Goal: Check status: Check status

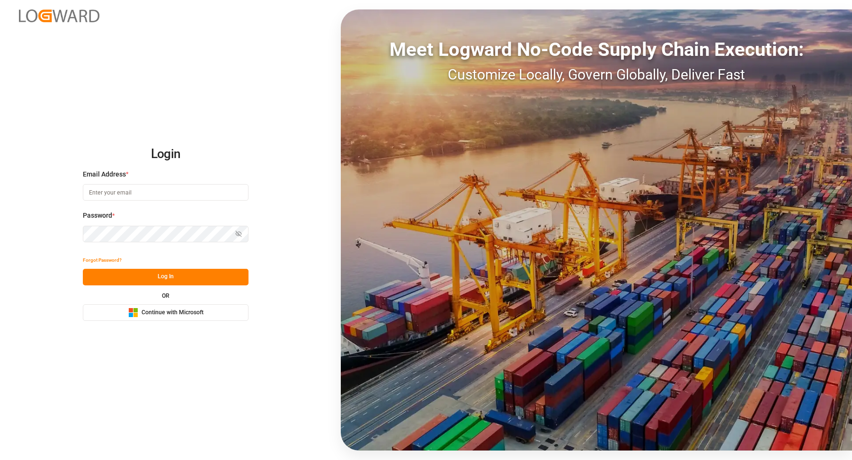
click at [228, 192] on body "Login Email Address * Password * Show password Forgot Password? Log In OR Micro…" at bounding box center [426, 230] width 852 height 460
click at [174, 284] on button "Log In" at bounding box center [166, 277] width 166 height 17
click at [175, 312] on span "Continue with Microsoft" at bounding box center [173, 313] width 62 height 9
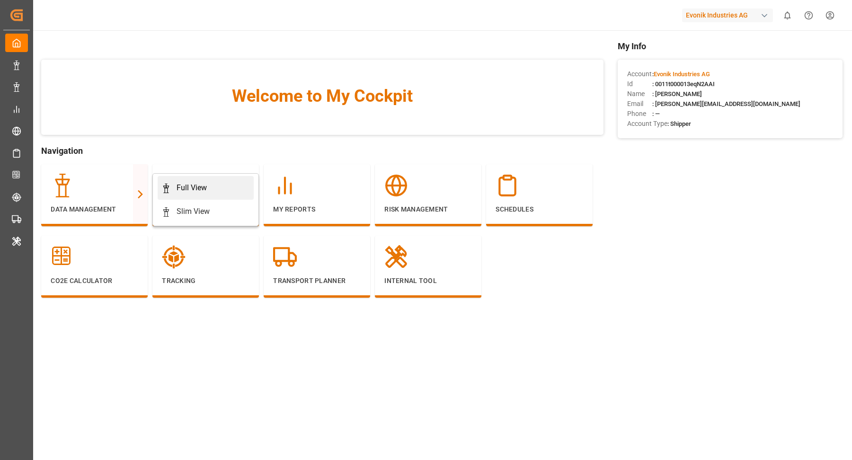
drag, startPoint x: 121, startPoint y: 190, endPoint x: 203, endPoint y: 189, distance: 81.9
click at [121, 190] on div at bounding box center [95, 186] width 88 height 24
click at [211, 191] on div "Full View" at bounding box center [205, 187] width 89 height 11
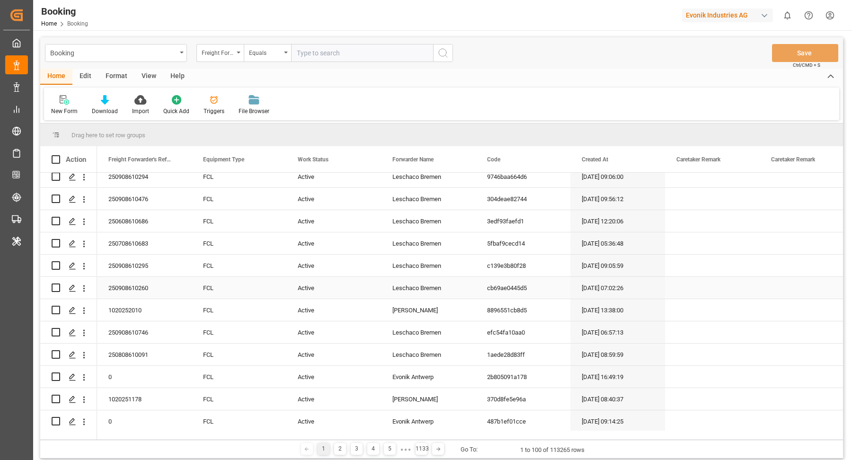
scroll to position [15, 0]
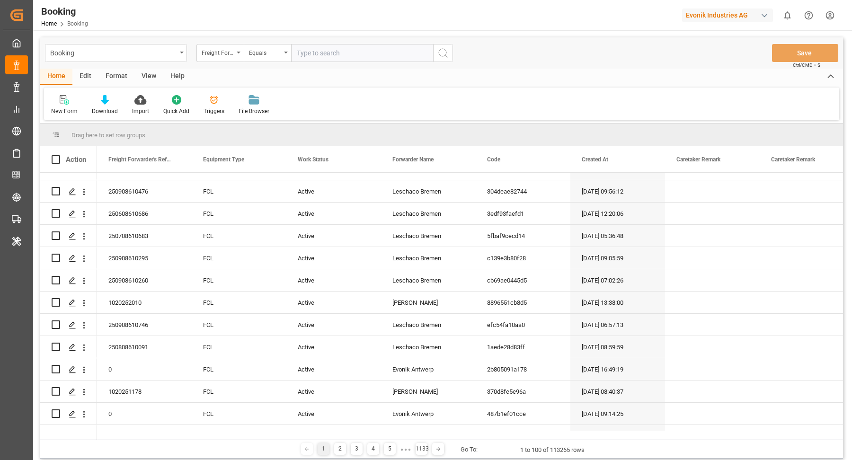
click at [124, 80] on div "Format" at bounding box center [116, 77] width 36 height 16
click at [56, 101] on div at bounding box center [65, 100] width 28 height 10
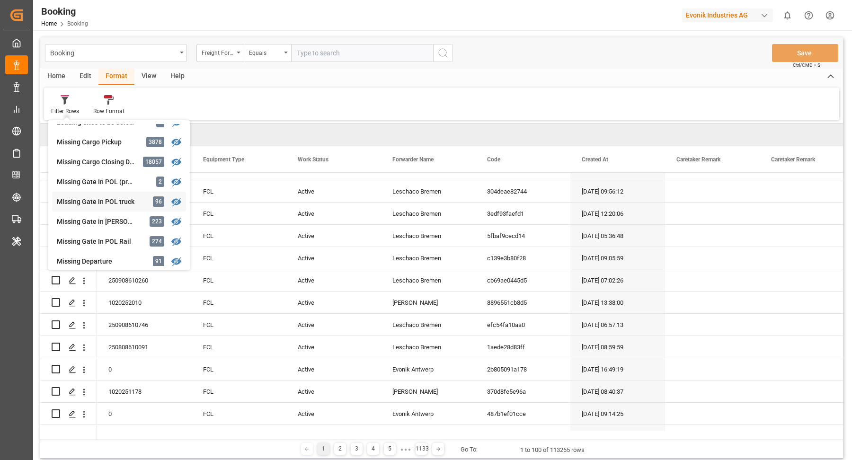
scroll to position [128, 0]
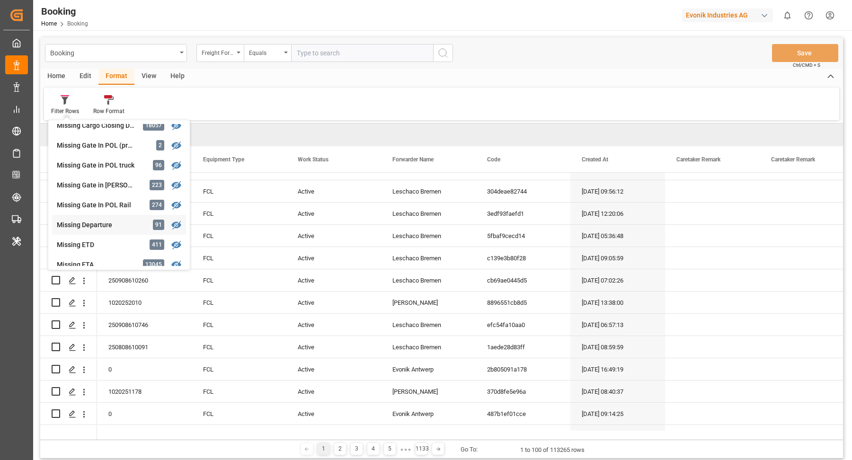
click at [111, 224] on div "Missing Departure" at bounding box center [98, 225] width 83 height 10
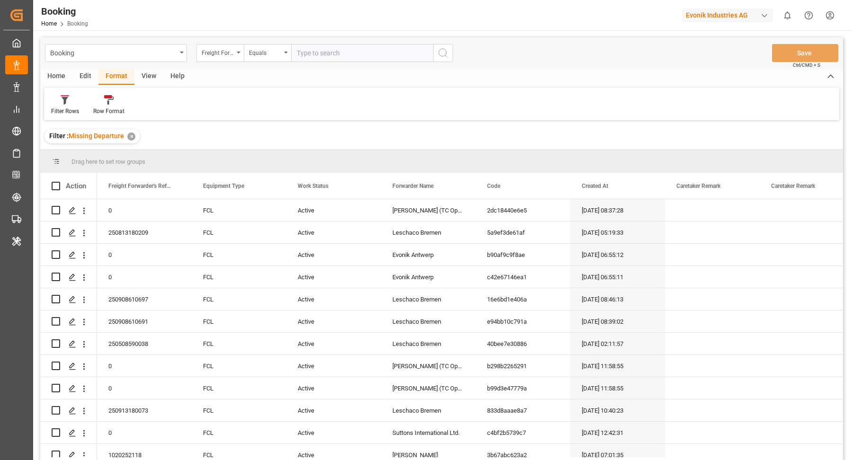
click at [147, 76] on div "View" at bounding box center [148, 77] width 29 height 16
click at [59, 107] on div "Default" at bounding box center [60, 111] width 18 height 9
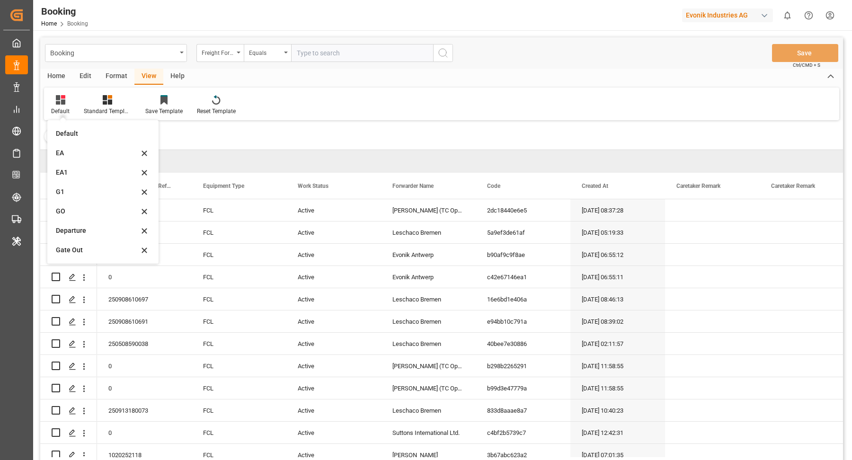
click at [90, 230] on div "Departure" at bounding box center [97, 231] width 83 height 10
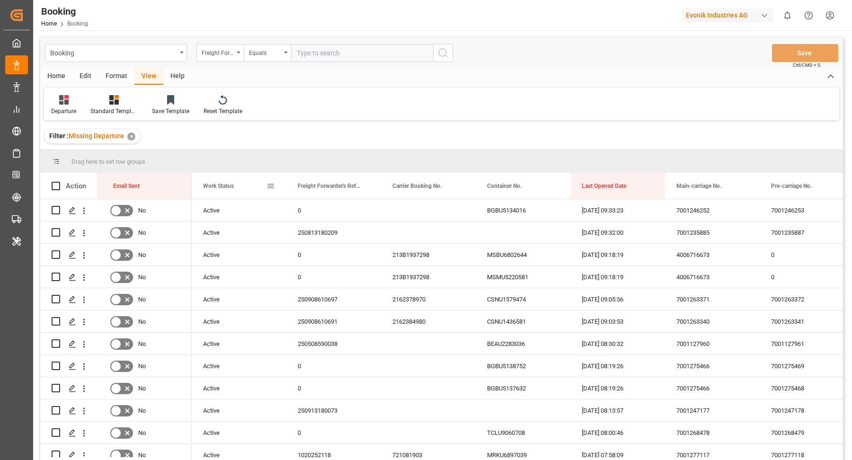
click at [276, 188] on div "Work Status" at bounding box center [239, 186] width 95 height 26
click at [267, 187] on span at bounding box center [270, 186] width 9 height 9
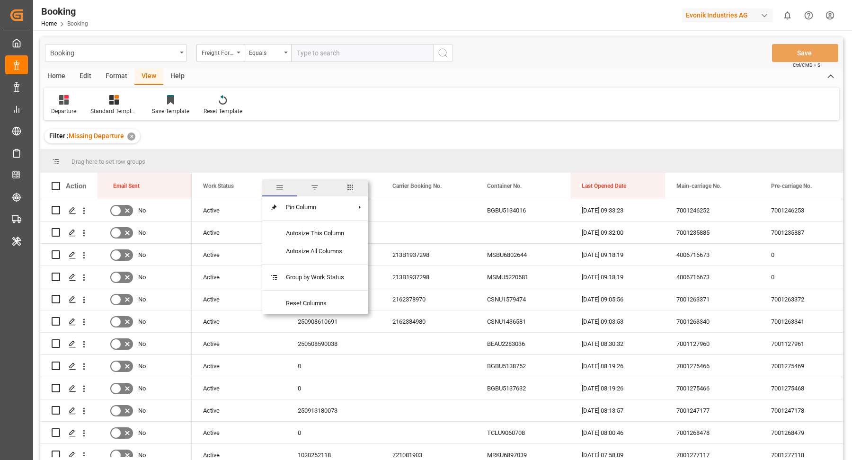
click at [352, 185] on span "columns" at bounding box center [350, 187] width 9 height 9
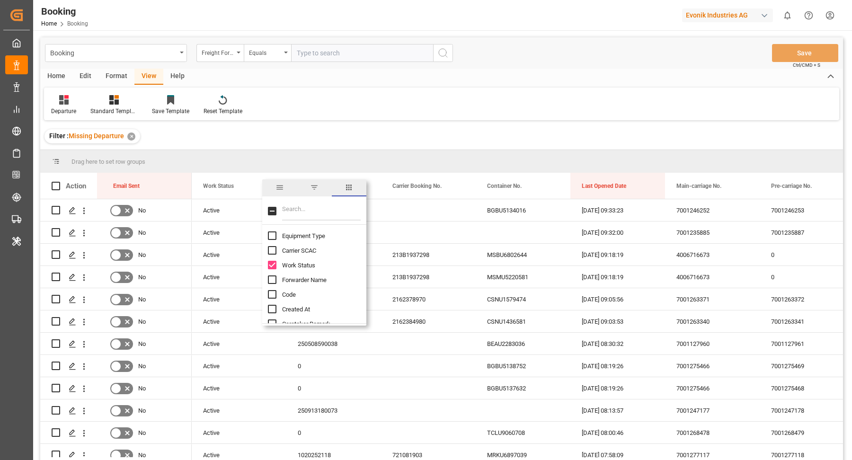
click at [272, 250] on input "Carrier SCAC column toggle visibility (hidden)" at bounding box center [272, 250] width 9 height 9
checkbox input "true"
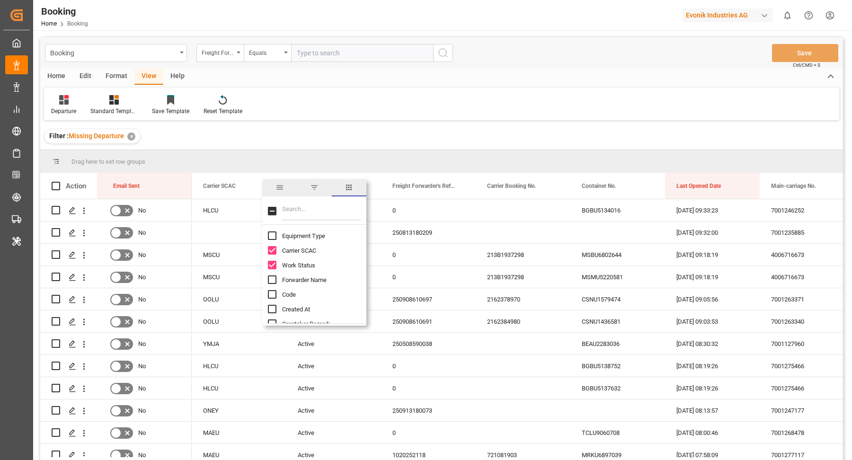
click at [491, 88] on div "Departure Standard Templates Save Template Reset Template" at bounding box center [441, 104] width 795 height 33
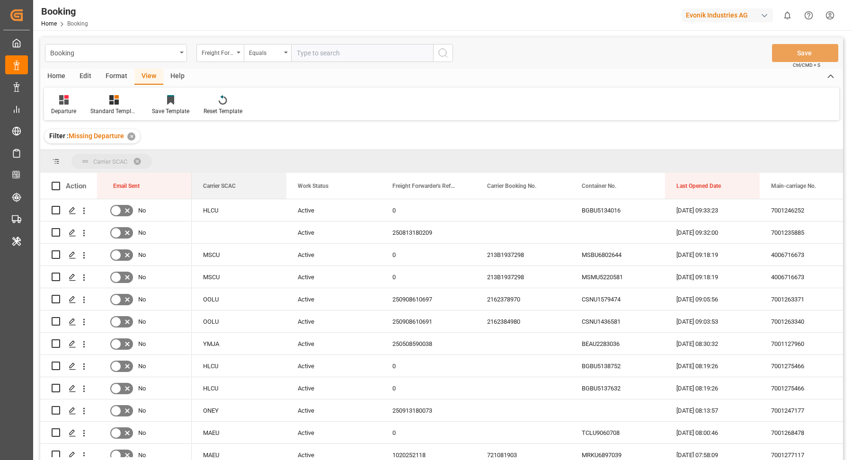
drag, startPoint x: 225, startPoint y: 186, endPoint x: 236, endPoint y: 160, distance: 27.2
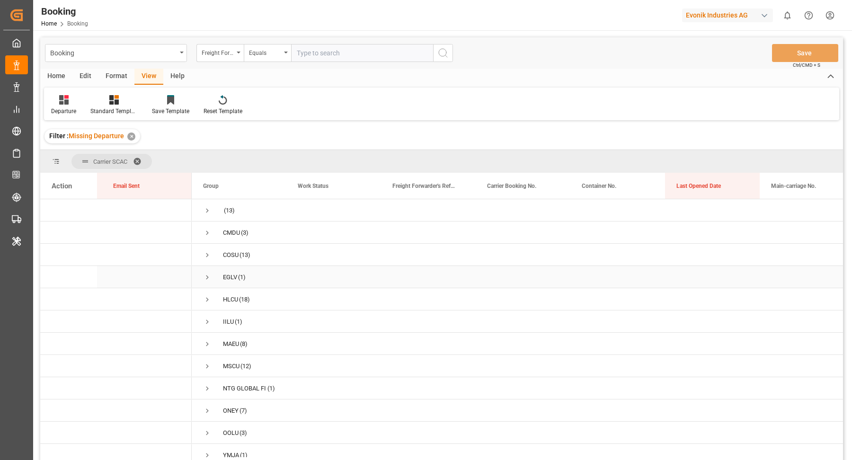
scroll to position [40, 0]
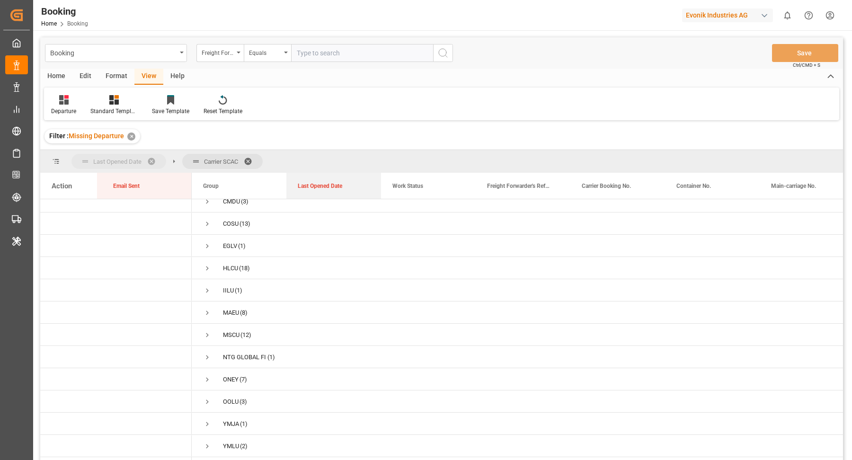
drag, startPoint x: 669, startPoint y: 184, endPoint x: 120, endPoint y: 156, distance: 549.2
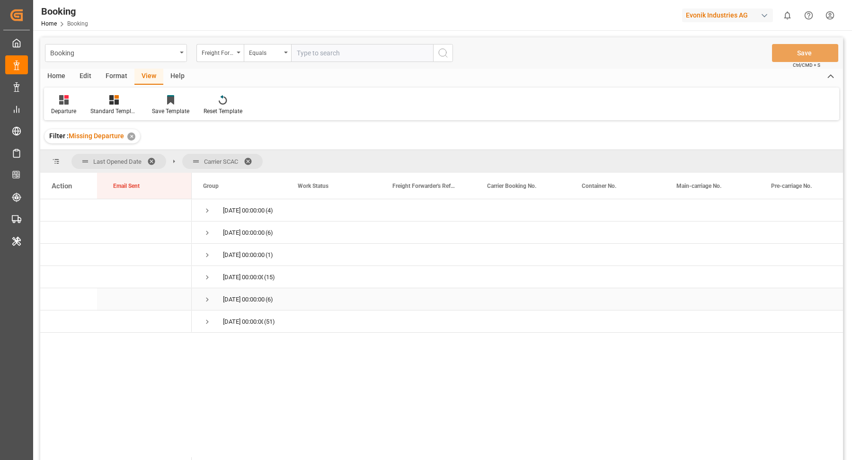
scroll to position [8, 0]
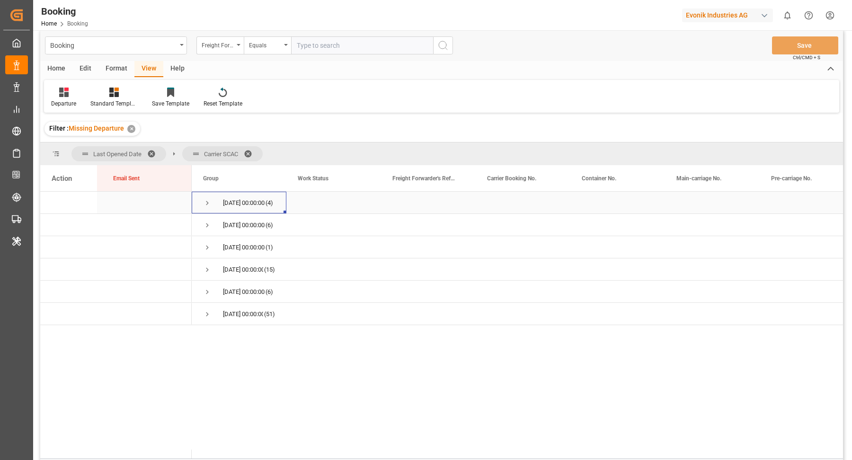
click at [208, 202] on span "Press SPACE to select this row." at bounding box center [207, 203] width 9 height 9
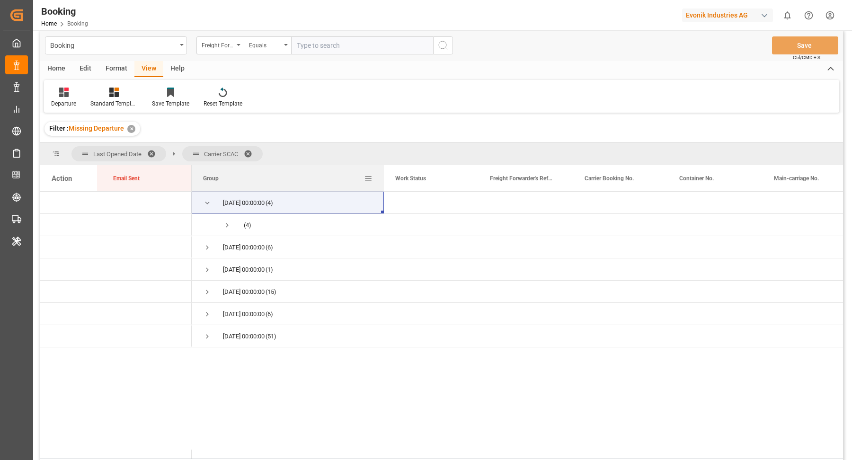
drag, startPoint x: 285, startPoint y: 170, endPoint x: 393, endPoint y: 186, distance: 108.6
click at [386, 186] on div at bounding box center [384, 178] width 4 height 26
click at [230, 224] on span "Press SPACE to select this row." at bounding box center [227, 225] width 9 height 9
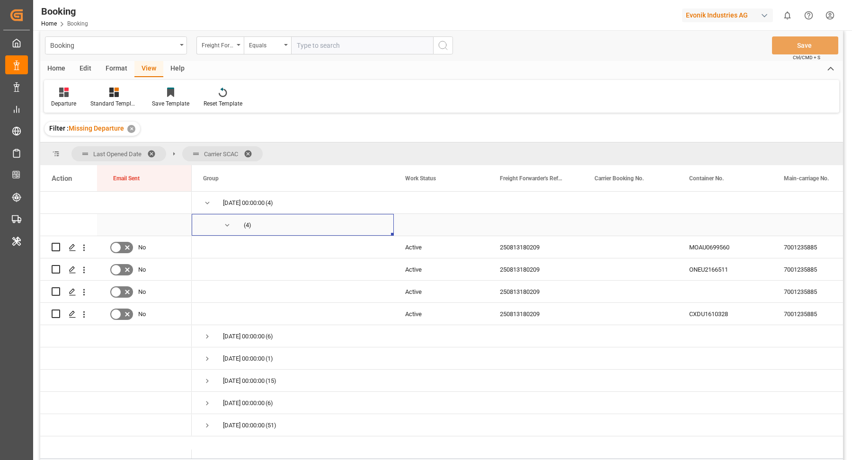
click at [228, 221] on span "Press SPACE to select this row." at bounding box center [227, 225] width 9 height 9
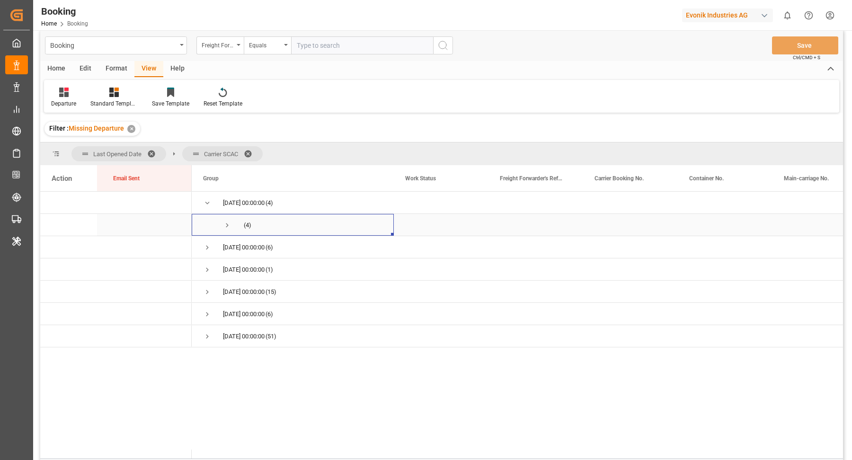
click at [229, 222] on span "Press SPACE to select this row." at bounding box center [227, 225] width 9 height 9
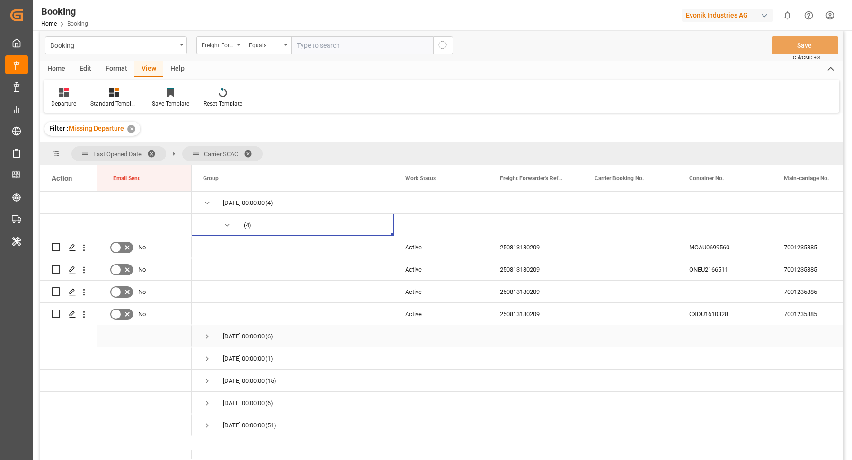
click at [205, 335] on span "Press SPACE to select this row." at bounding box center [207, 336] width 9 height 9
click at [205, 202] on span "Press SPACE to select this row." at bounding box center [207, 203] width 9 height 9
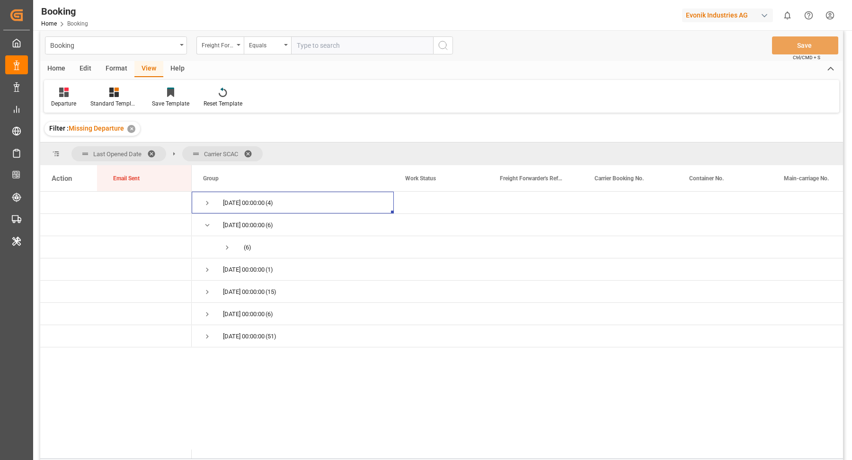
click at [151, 150] on span at bounding box center [154, 154] width 15 height 9
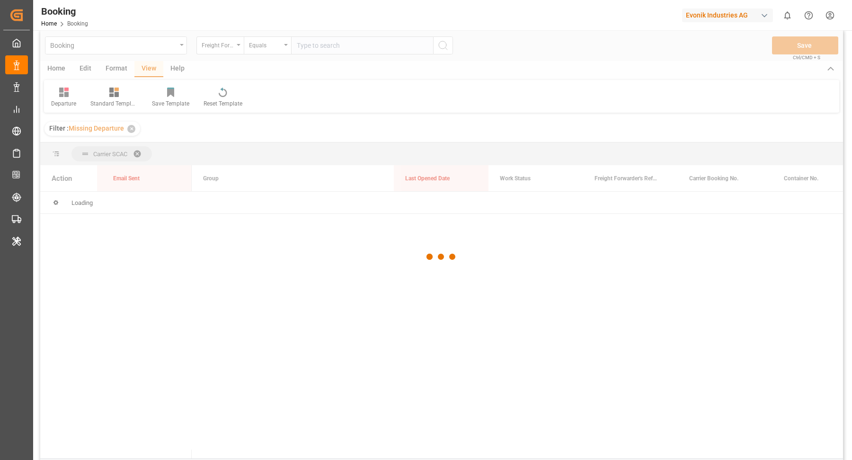
click at [118, 68] on div at bounding box center [441, 257] width 803 height 454
drag, startPoint x: 115, startPoint y: 70, endPoint x: 109, endPoint y: 71, distance: 5.5
click at [115, 69] on div at bounding box center [441, 257] width 803 height 454
click at [122, 67] on div at bounding box center [441, 257] width 803 height 454
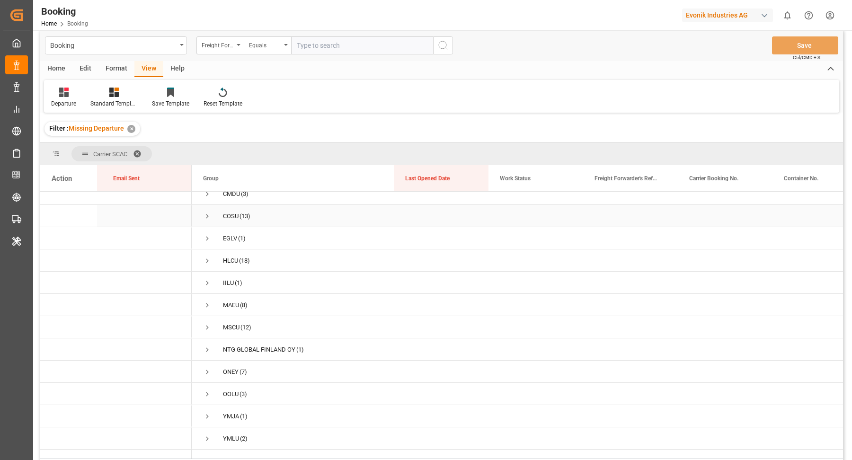
scroll to position [25, 0]
drag, startPoint x: 431, startPoint y: 178, endPoint x: 445, endPoint y: 154, distance: 28.0
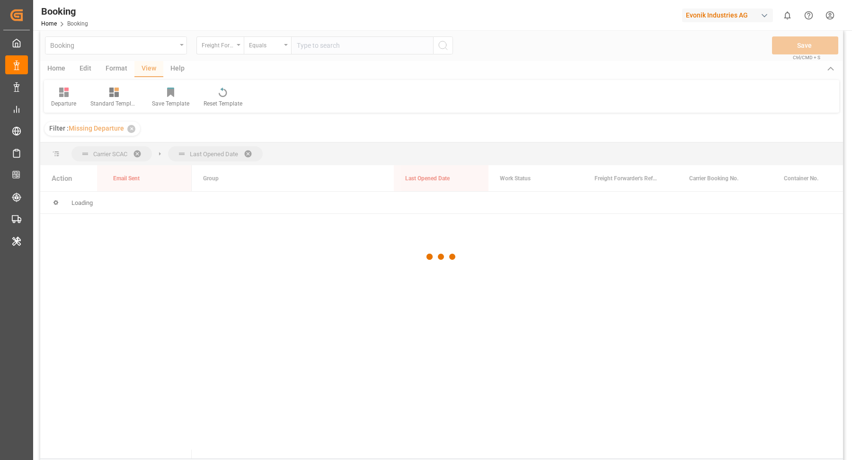
scroll to position [0, 0]
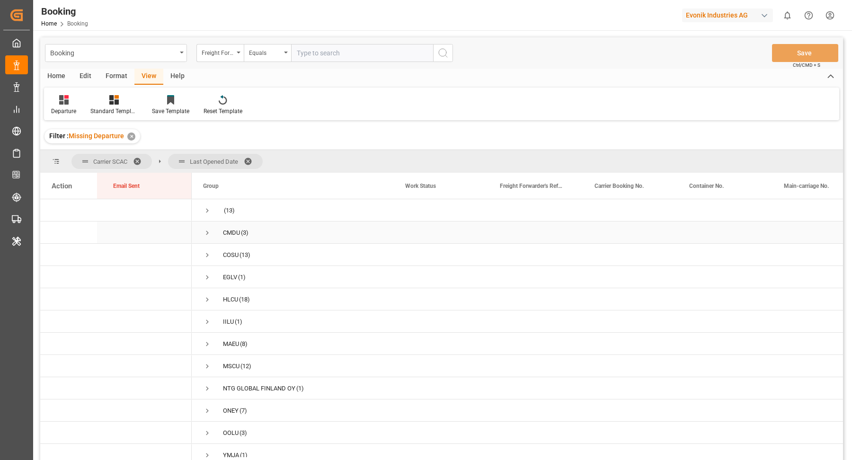
click at [204, 230] on span "Press SPACE to select this row." at bounding box center [207, 233] width 9 height 9
click at [207, 230] on span "Press SPACE to select this row." at bounding box center [207, 233] width 9 height 9
click at [202, 255] on div "COSU (13)" at bounding box center [293, 255] width 202 height 22
click at [205, 255] on span "Press SPACE to select this row." at bounding box center [207, 255] width 9 height 9
click at [66, 100] on icon at bounding box center [63, 99] width 9 height 9
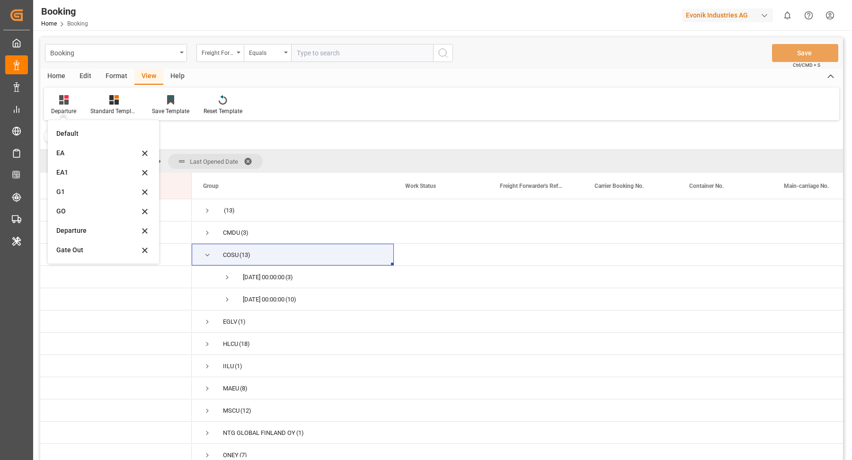
click at [119, 77] on div "Format" at bounding box center [116, 77] width 36 height 16
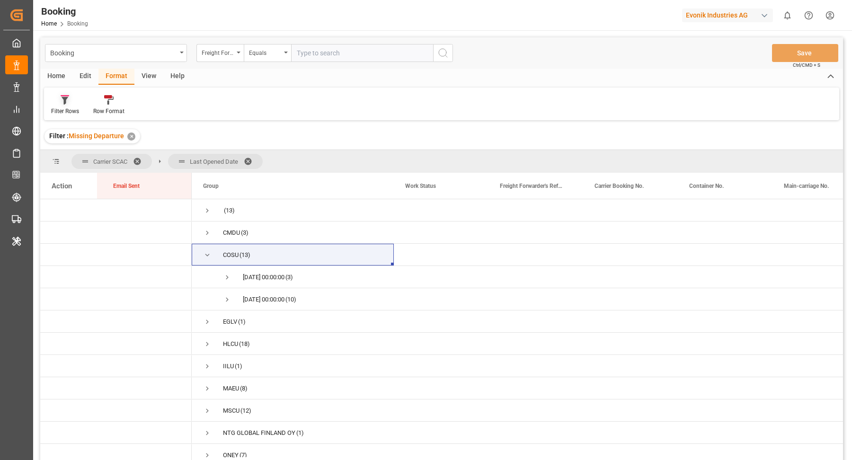
click at [65, 105] on div "Filter Rows" at bounding box center [65, 105] width 42 height 21
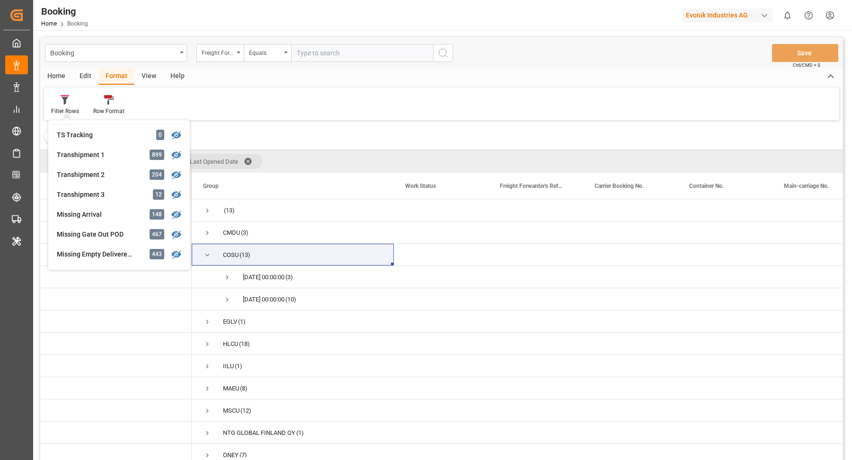
scroll to position [315, 0]
click at [115, 215] on div "Booking Freight Forwarder's Reference No. Equals Save Ctrl/CMD + S Home Edit Fo…" at bounding box center [441, 261] width 803 height 448
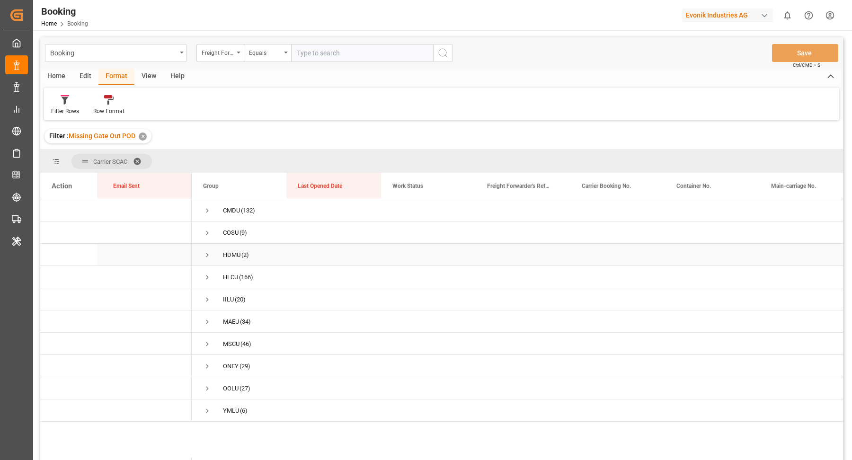
click at [207, 248] on span "Press SPACE to select this row." at bounding box center [207, 255] width 9 height 22
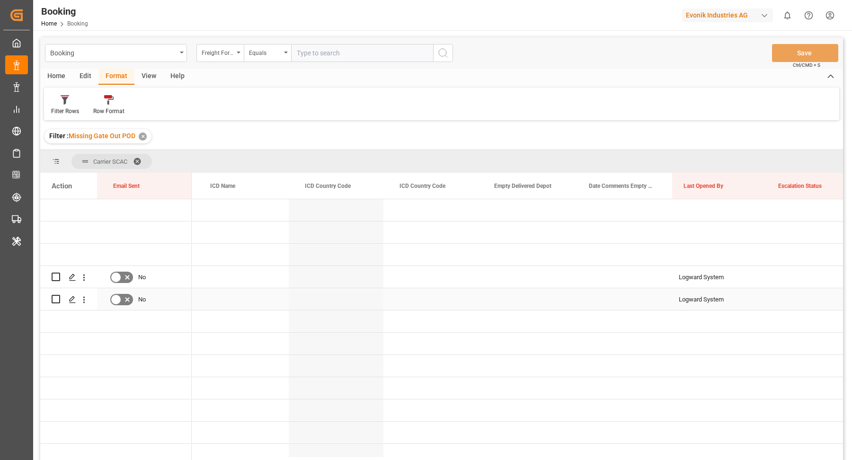
scroll to position [0, 2270]
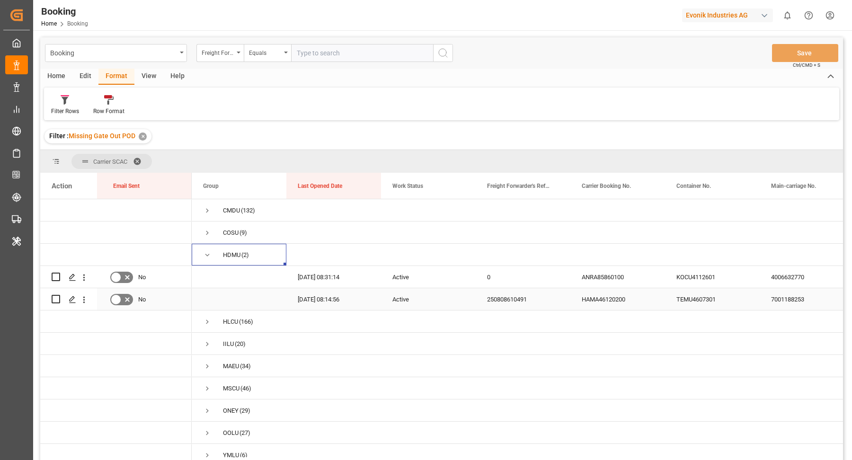
click at [522, 302] on div "250808610491" at bounding box center [523, 299] width 95 height 22
click at [631, 304] on div "HAMA46120200" at bounding box center [617, 299] width 95 height 22
click at [606, 276] on div "ANRA85860100" at bounding box center [617, 277] width 95 height 22
click at [630, 305] on div "HAMA46120200" at bounding box center [617, 299] width 95 height 22
click at [146, 79] on div "View" at bounding box center [148, 77] width 29 height 16
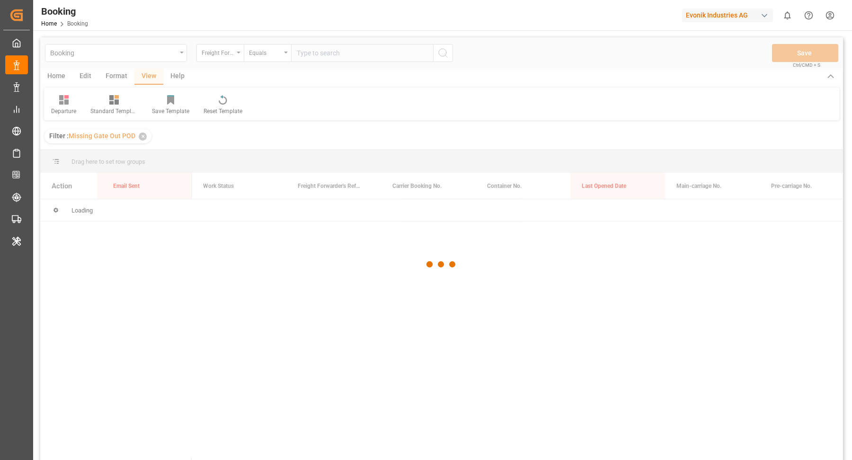
click at [57, 98] on div at bounding box center [441, 264] width 803 height 454
click at [62, 101] on div at bounding box center [441, 264] width 803 height 454
click at [58, 102] on div at bounding box center [441, 264] width 803 height 454
click at [57, 101] on div at bounding box center [441, 264] width 803 height 454
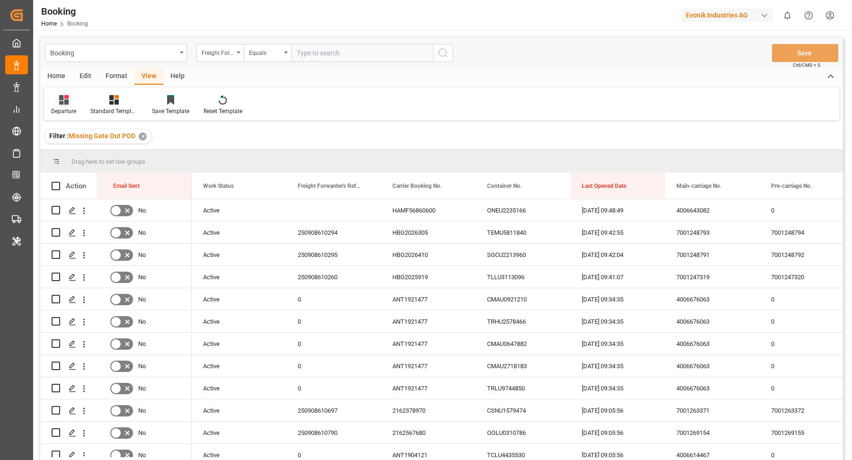
click at [67, 101] on icon at bounding box center [63, 99] width 9 height 9
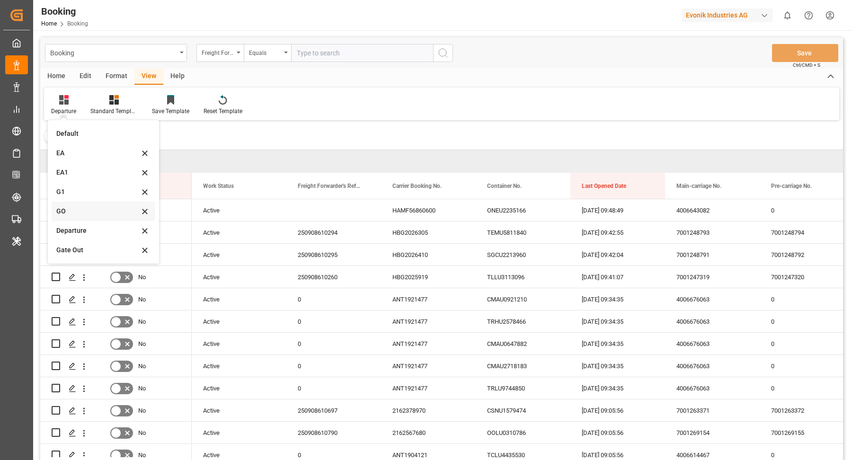
click at [76, 214] on div "GO" at bounding box center [97, 211] width 83 height 10
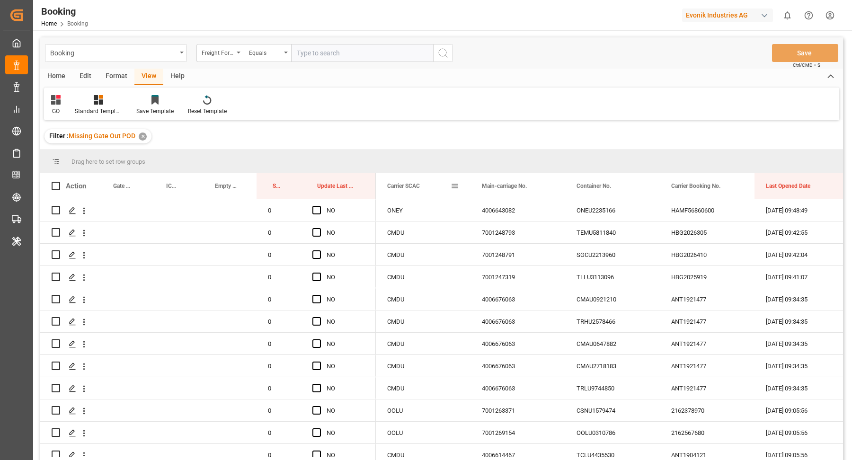
drag, startPoint x: 395, startPoint y: 186, endPoint x: 398, endPoint y: 165, distance: 21.1
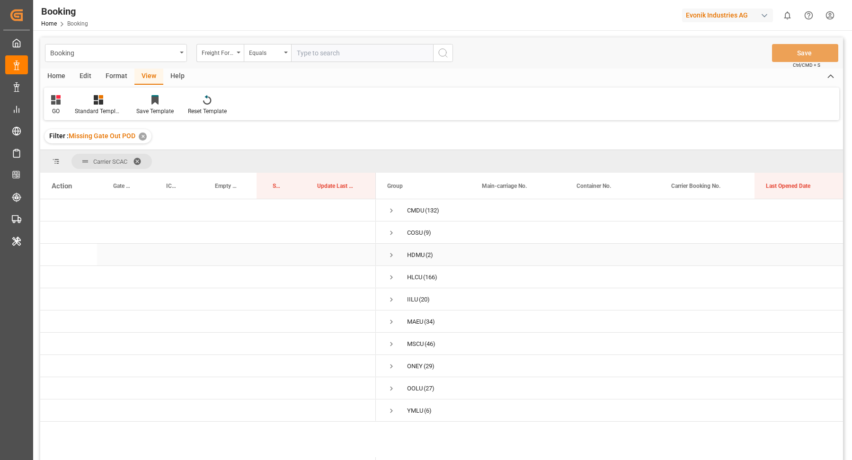
click at [388, 257] on span "Press SPACE to select this row." at bounding box center [391, 255] width 9 height 9
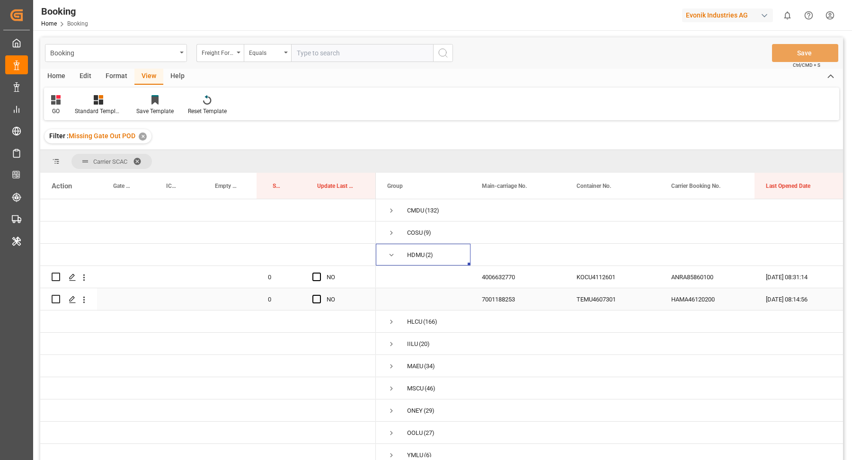
click at [696, 304] on div "HAMA46120200" at bounding box center [707, 299] width 95 height 22
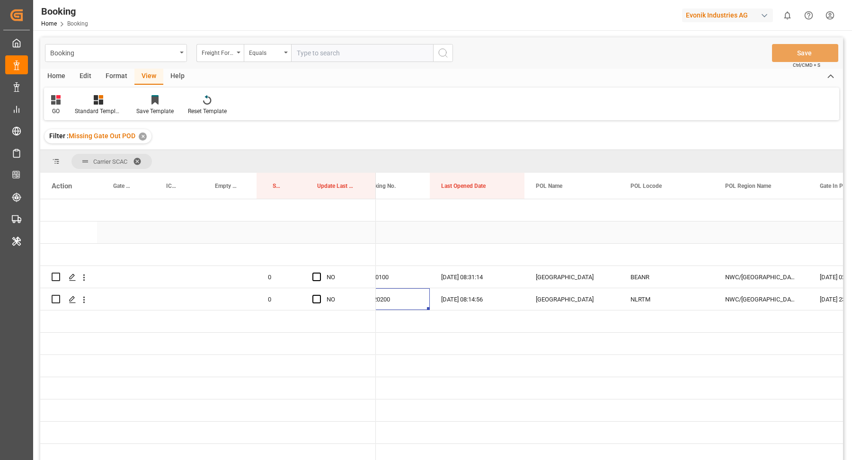
scroll to position [0, 489]
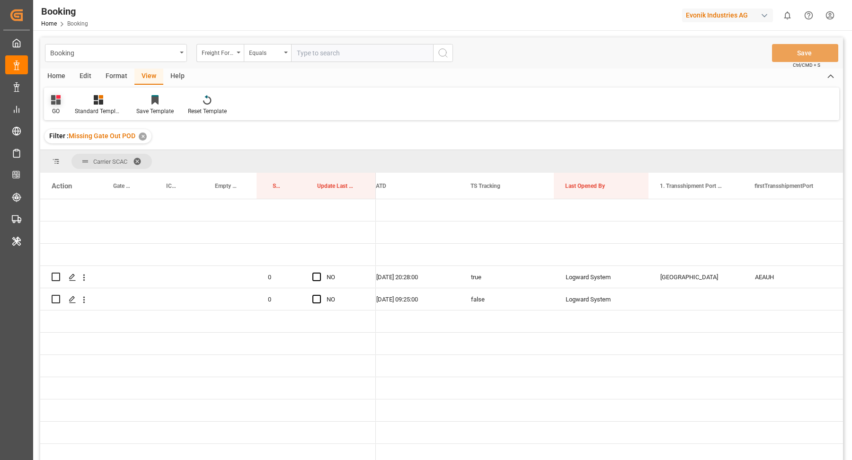
click at [55, 110] on div "GO" at bounding box center [55, 111] width 9 height 9
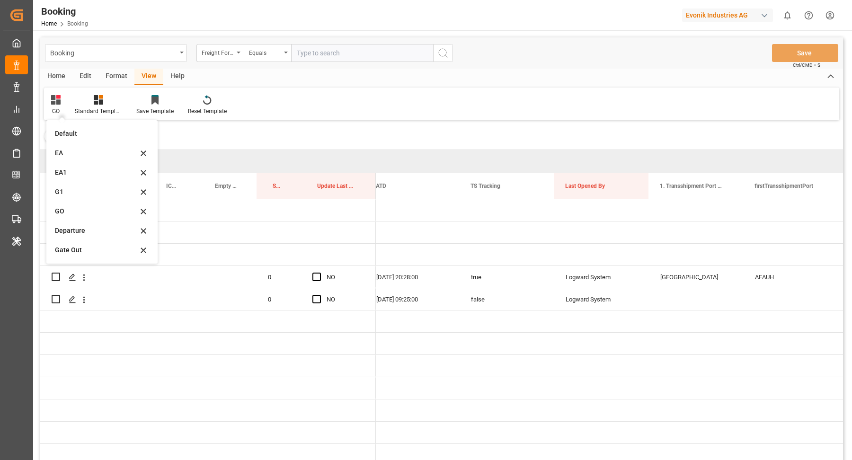
click at [68, 247] on div "Gate Out" at bounding box center [96, 250] width 83 height 10
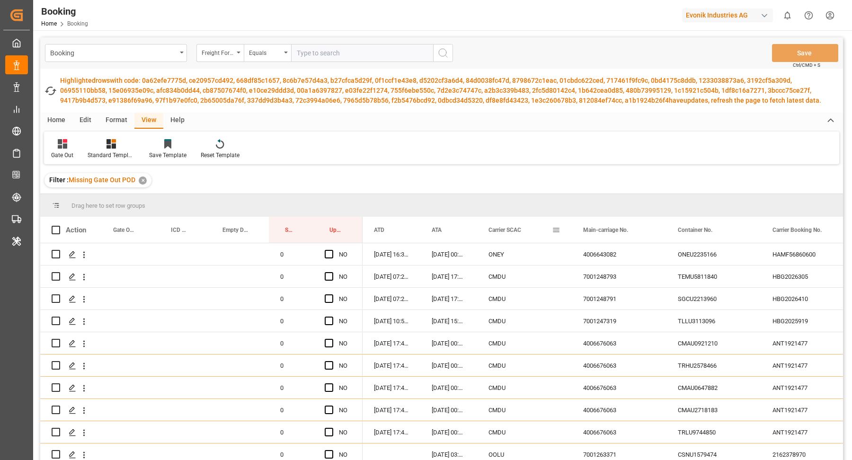
drag, startPoint x: 497, startPoint y: 230, endPoint x: 498, endPoint y: 205, distance: 25.1
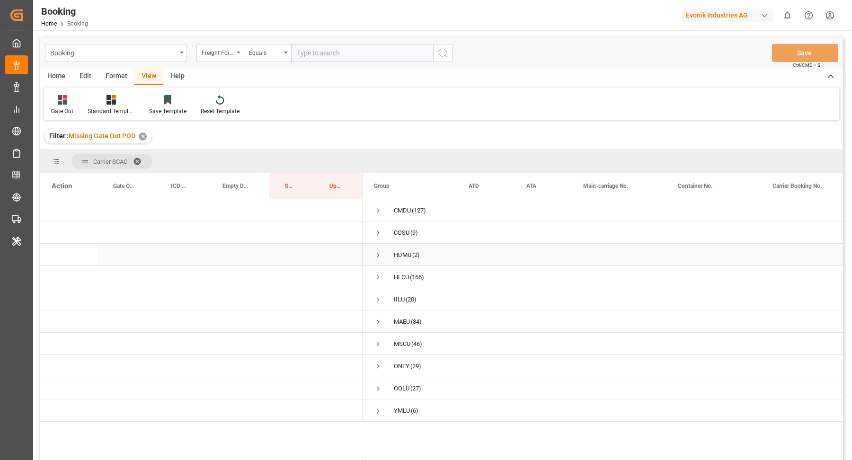
click at [375, 253] on span "Press SPACE to select this row." at bounding box center [378, 255] width 9 height 9
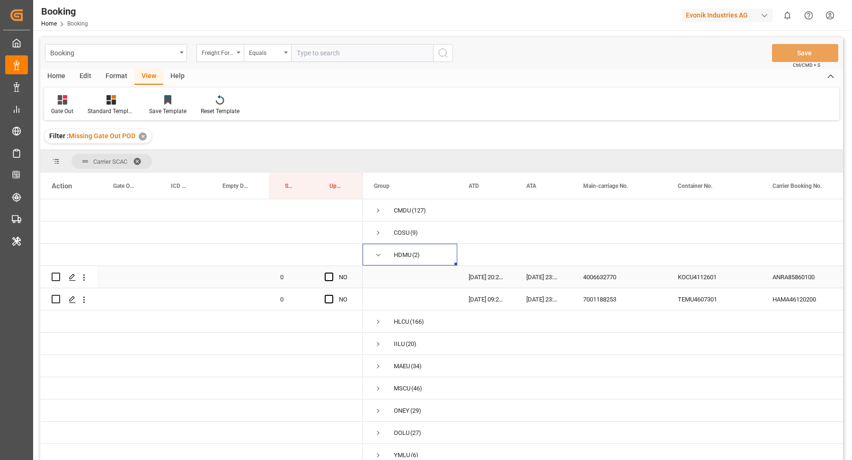
click at [711, 280] on div "KOCU4112601" at bounding box center [713, 277] width 95 height 22
click at [332, 296] on span "Press SPACE to select this row." at bounding box center [329, 299] width 9 height 9
click at [332, 295] on input "Press SPACE to select this row." at bounding box center [332, 295] width 0 height 0
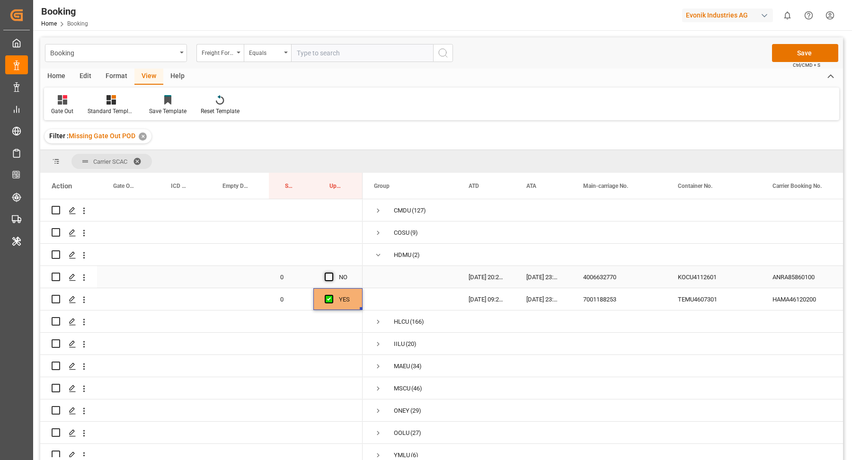
click at [330, 278] on span "Press SPACE to select this row." at bounding box center [329, 277] width 9 height 9
click at [332, 273] on input "Press SPACE to select this row." at bounding box center [332, 273] width 0 height 0
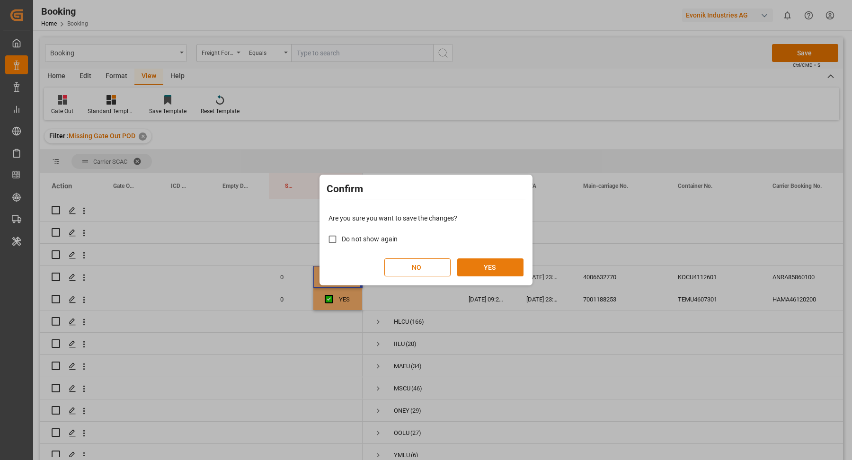
click at [480, 273] on button "YES" at bounding box center [490, 267] width 66 height 18
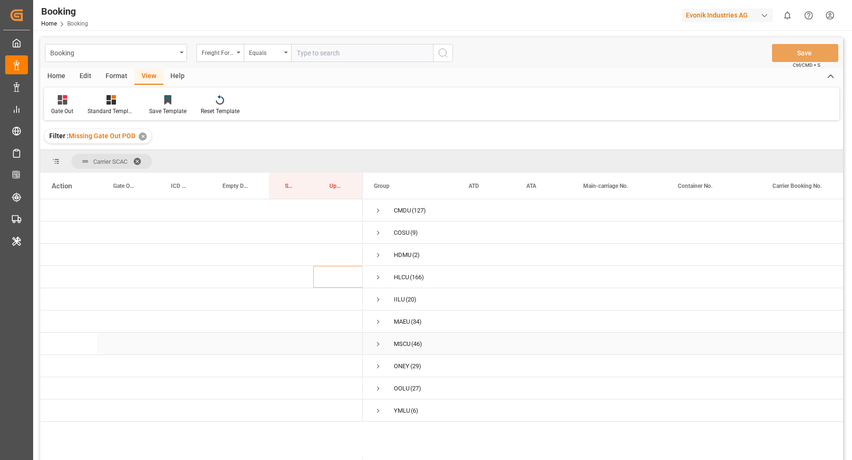
click at [377, 348] on span "Press SPACE to select this row." at bounding box center [378, 344] width 9 height 22
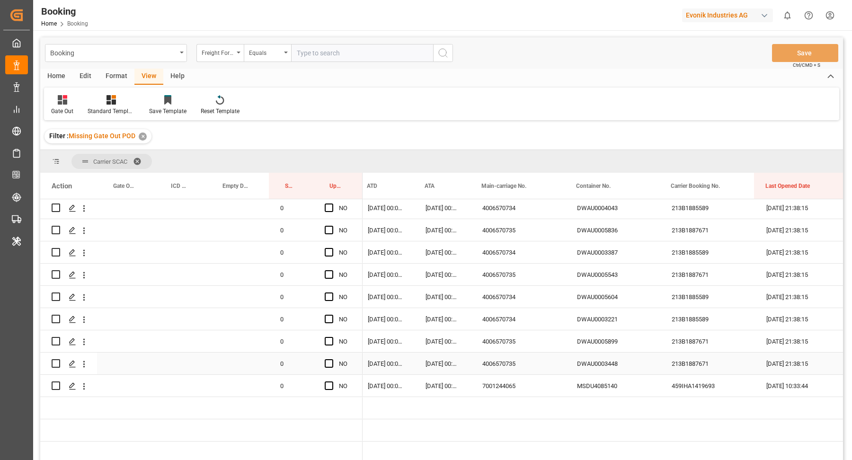
scroll to position [0, 102]
click at [520, 375] on div "7001244065" at bounding box center [517, 386] width 95 height 22
click at [527, 363] on div "4006570735" at bounding box center [517, 364] width 95 height 22
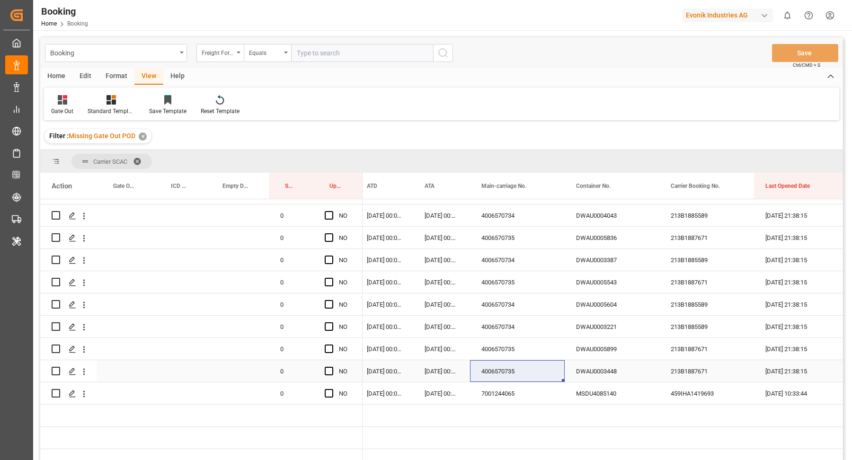
click at [592, 375] on div "DWAU0003448" at bounding box center [612, 371] width 95 height 22
click at [704, 241] on div "213B1887671" at bounding box center [706, 238] width 95 height 22
click at [333, 233] on div "Press SPACE to select this row." at bounding box center [332, 238] width 14 height 22
click at [328, 234] on span "Press SPACE to select this row." at bounding box center [329, 237] width 9 height 9
click at [332, 233] on input "Press SPACE to select this row." at bounding box center [332, 233] width 0 height 0
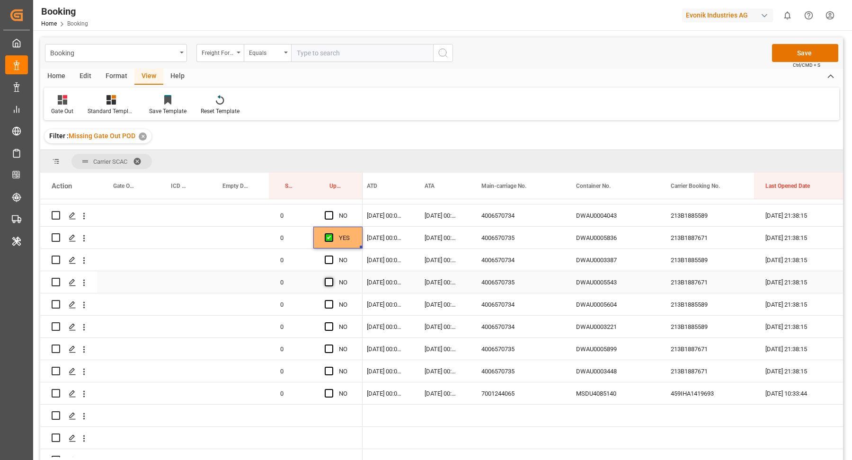
click at [327, 282] on span "Press SPACE to select this row." at bounding box center [329, 282] width 9 height 9
click at [332, 278] on input "Press SPACE to select this row." at bounding box center [332, 278] width 0 height 0
click at [327, 369] on span "Press SPACE to select this row." at bounding box center [329, 371] width 9 height 9
click at [332, 367] on input "Press SPACE to select this row." at bounding box center [332, 367] width 0 height 0
click at [331, 336] on div "Press SPACE to select this row." at bounding box center [332, 327] width 14 height 22
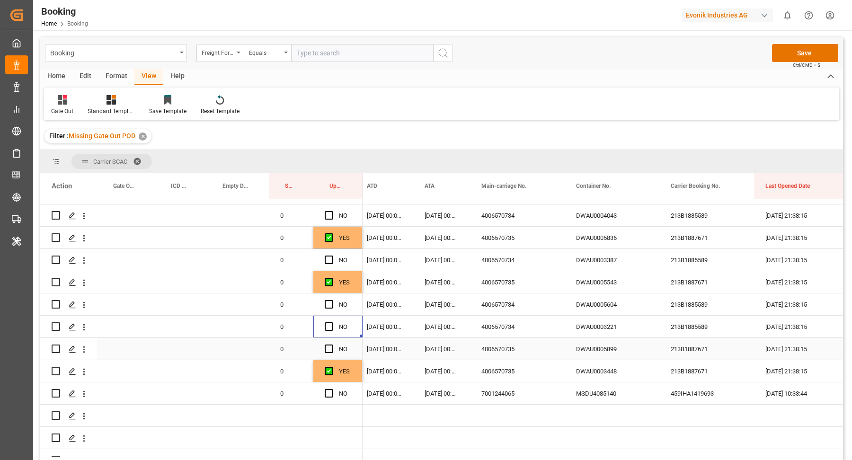
click at [330, 345] on span "Press SPACE to select this row." at bounding box center [329, 349] width 9 height 9
click at [332, 345] on input "Press SPACE to select this row." at bounding box center [332, 345] width 0 height 0
drag, startPoint x: 502, startPoint y: 393, endPoint x: 568, endPoint y: 394, distance: 66.3
click at [502, 393] on div "7001244065" at bounding box center [517, 393] width 95 height 22
click at [604, 398] on div "MSDU4085140" at bounding box center [612, 393] width 95 height 22
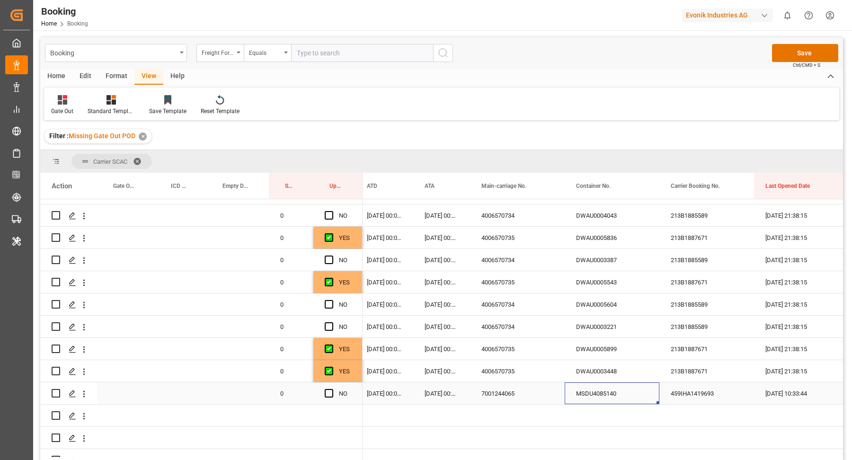
click at [83, 396] on icon "open menu" at bounding box center [84, 393] width 2 height 7
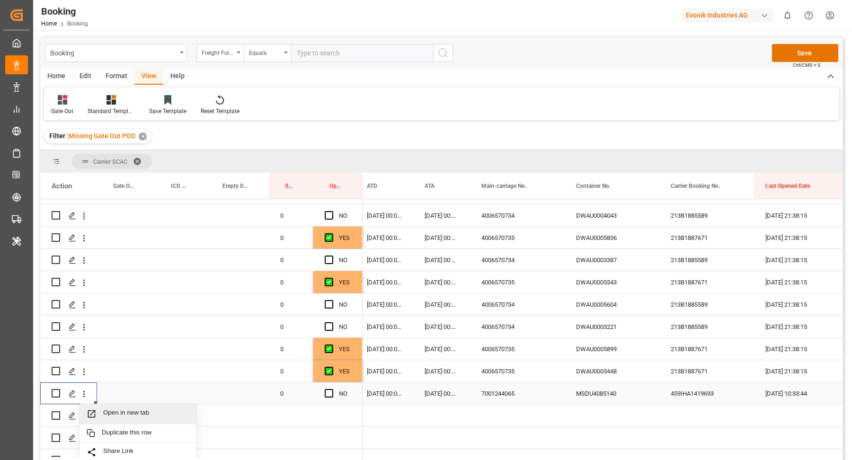
click at [151, 411] on span "Open in new tab" at bounding box center [146, 414] width 86 height 10
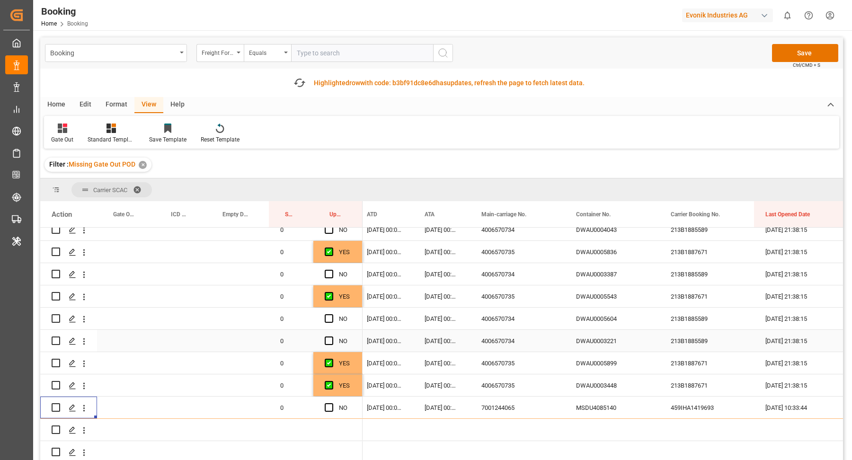
scroll to position [989, 0]
click at [505, 340] on div "4006570734" at bounding box center [517, 341] width 95 height 22
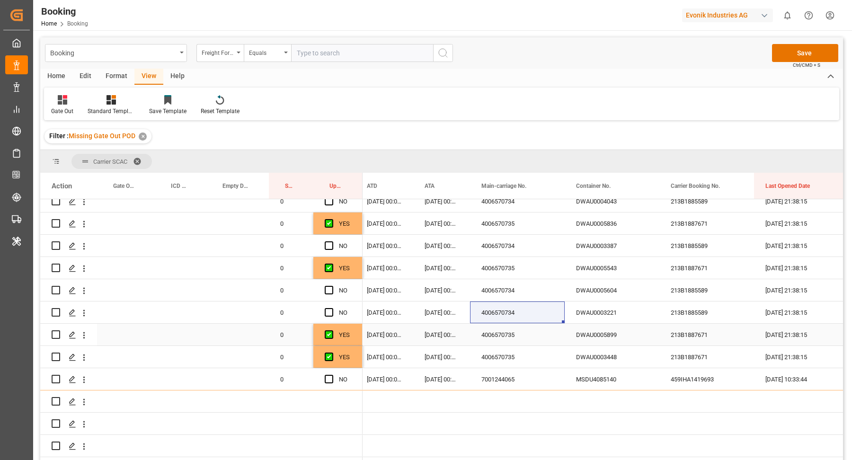
scroll to position [986, 0]
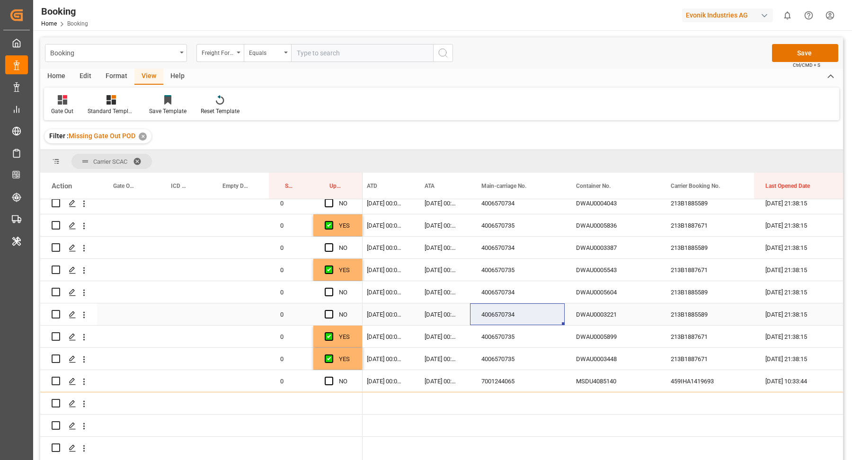
click at [605, 315] on div "DWAU0003221" at bounding box center [612, 314] width 95 height 22
click at [700, 314] on div "213B1885589" at bounding box center [706, 314] width 95 height 22
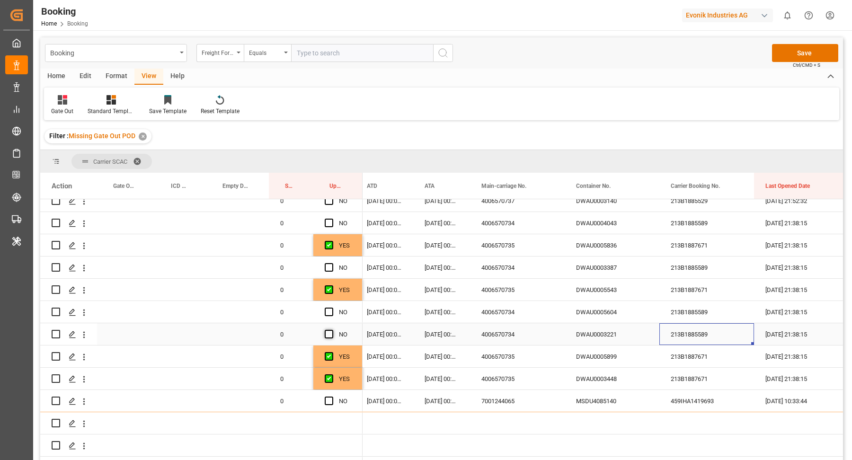
click at [329, 335] on span "Press SPACE to select this row." at bounding box center [329, 334] width 9 height 9
click at [332, 330] on input "Press SPACE to select this row." at bounding box center [332, 330] width 0 height 0
click at [329, 312] on span "Press SPACE to select this row." at bounding box center [329, 312] width 9 height 9
click at [332, 308] on input "Press SPACE to select this row." at bounding box center [332, 308] width 0 height 0
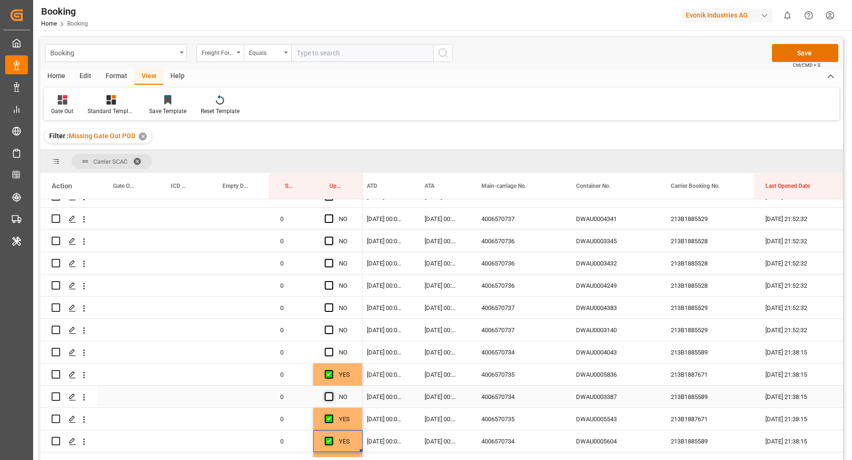
click at [330, 399] on span "Press SPACE to select this row." at bounding box center [329, 396] width 9 height 9
click at [332, 392] on input "Press SPACE to select this row." at bounding box center [332, 392] width 0 height 0
click at [328, 351] on span "Press SPACE to select this row." at bounding box center [329, 352] width 9 height 9
click at [332, 348] on input "Press SPACE to select this row." at bounding box center [332, 348] width 0 height 0
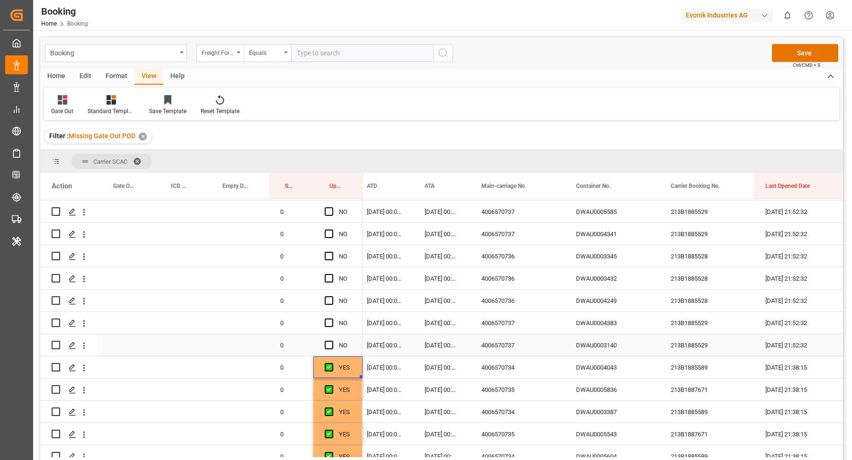
click at [506, 350] on div "4006570737" at bounding box center [517, 345] width 95 height 22
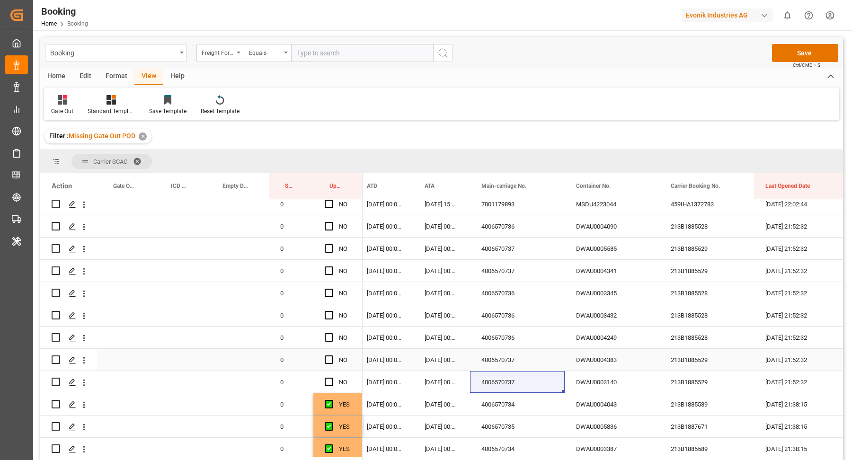
scroll to position [800, 0]
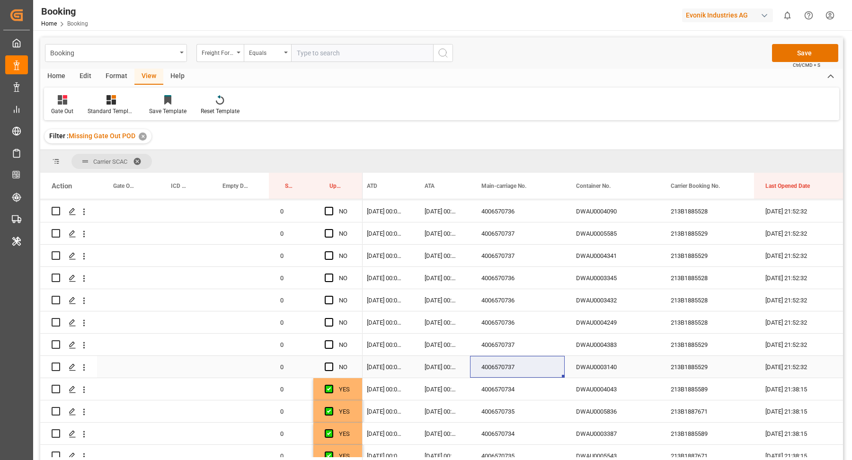
click at [720, 367] on div "213B1885529" at bounding box center [706, 367] width 95 height 22
click at [328, 367] on span "Press SPACE to select this row." at bounding box center [329, 367] width 9 height 9
click at [332, 363] on input "Press SPACE to select this row." at bounding box center [332, 363] width 0 height 0
click at [328, 345] on span "Press SPACE to select this row." at bounding box center [329, 344] width 9 height 9
click at [332, 340] on input "Press SPACE to select this row." at bounding box center [332, 340] width 0 height 0
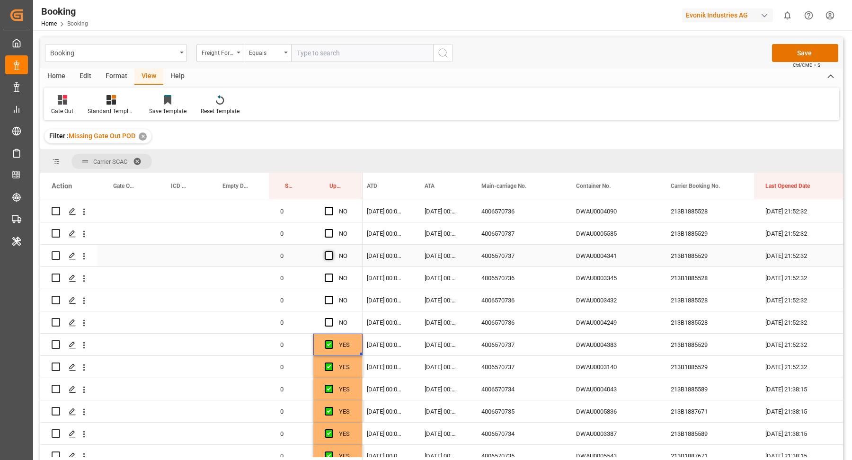
drag, startPoint x: 331, startPoint y: 255, endPoint x: 330, endPoint y: 245, distance: 10.5
click at [331, 255] on span "Press SPACE to select this row." at bounding box center [329, 255] width 9 height 9
click at [332, 251] on input "Press SPACE to select this row." at bounding box center [332, 251] width 0 height 0
click at [329, 234] on span "Press SPACE to select this row." at bounding box center [329, 233] width 9 height 9
click at [332, 229] on input "Press SPACE to select this row." at bounding box center [332, 229] width 0 height 0
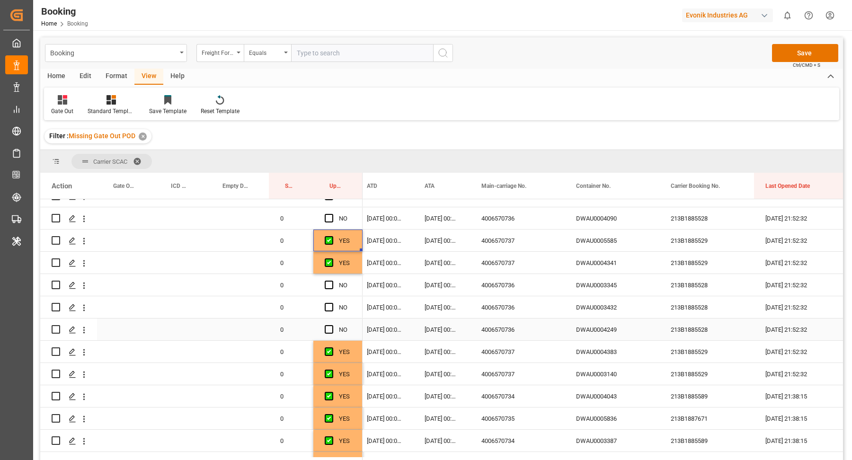
scroll to position [785, 0]
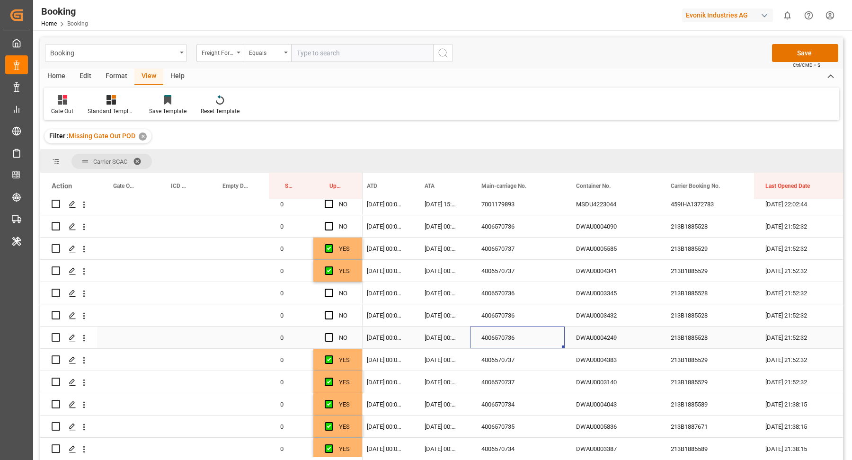
click at [495, 335] on div "4006570736" at bounding box center [517, 338] width 95 height 22
click at [704, 334] on div "213B1885528" at bounding box center [706, 338] width 95 height 22
click at [328, 338] on span "Press SPACE to select this row." at bounding box center [329, 337] width 9 height 9
click at [332, 333] on input "Press SPACE to select this row." at bounding box center [332, 333] width 0 height 0
click at [329, 317] on span "Press SPACE to select this row." at bounding box center [329, 315] width 9 height 9
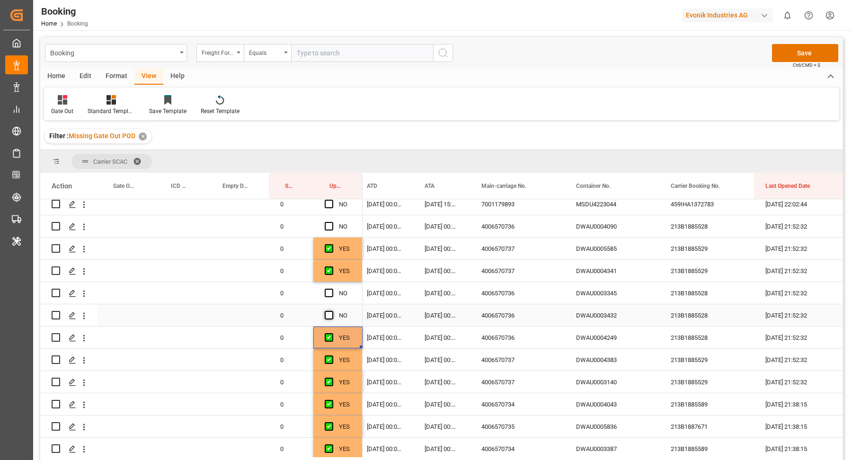
click at [332, 311] on input "Press SPACE to select this row." at bounding box center [332, 311] width 0 height 0
click at [331, 296] on div "Press SPACE to select this row." at bounding box center [332, 294] width 14 height 22
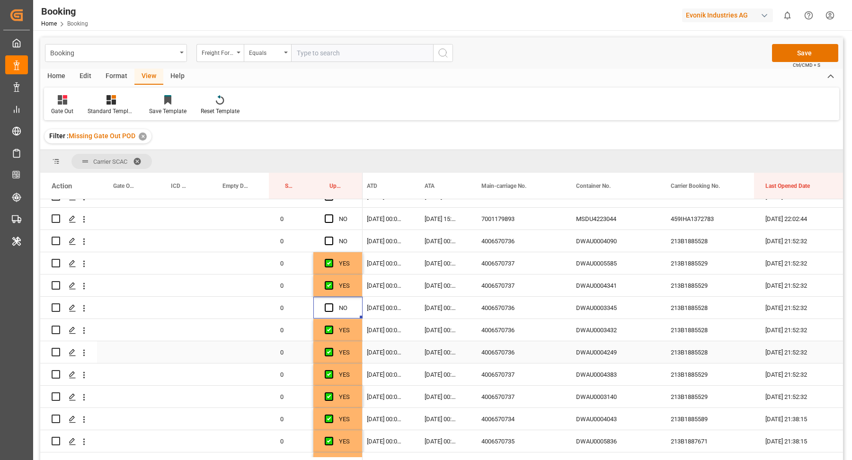
scroll to position [762, 0]
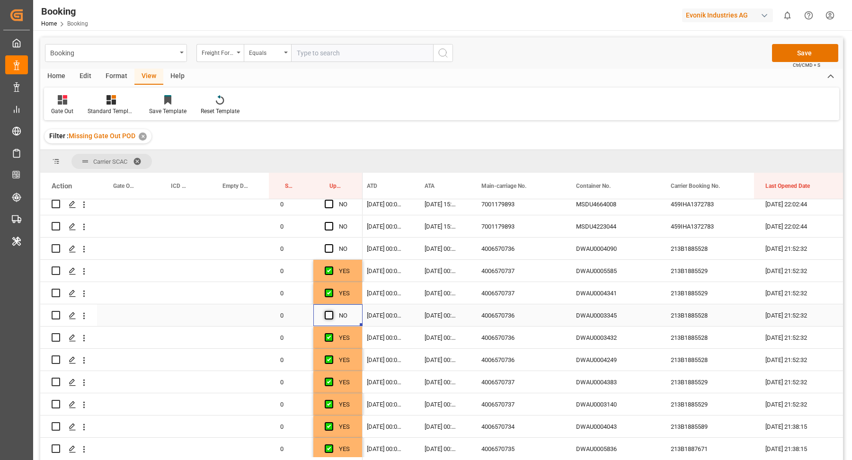
click at [329, 315] on span "Press SPACE to select this row." at bounding box center [329, 315] width 9 height 9
click at [332, 311] on input "Press SPACE to select this row." at bounding box center [332, 311] width 0 height 0
click at [330, 247] on span "Press SPACE to select this row." at bounding box center [329, 248] width 9 height 9
click at [332, 244] on input "Press SPACE to select this row." at bounding box center [332, 244] width 0 height 0
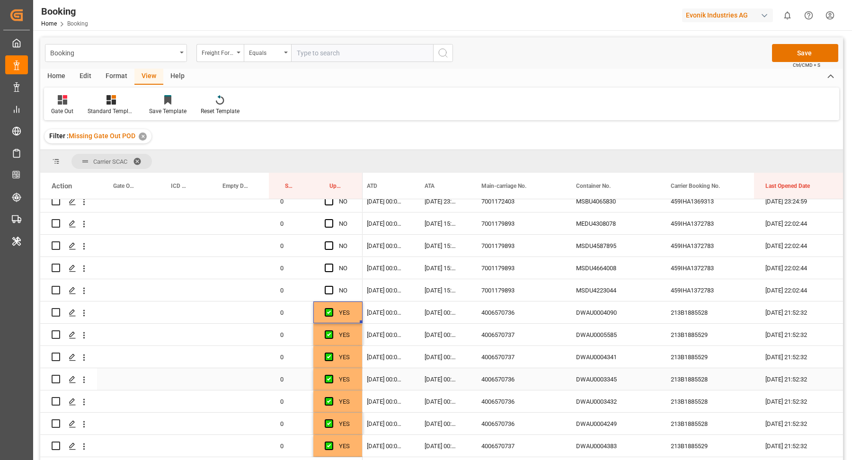
scroll to position [684, 0]
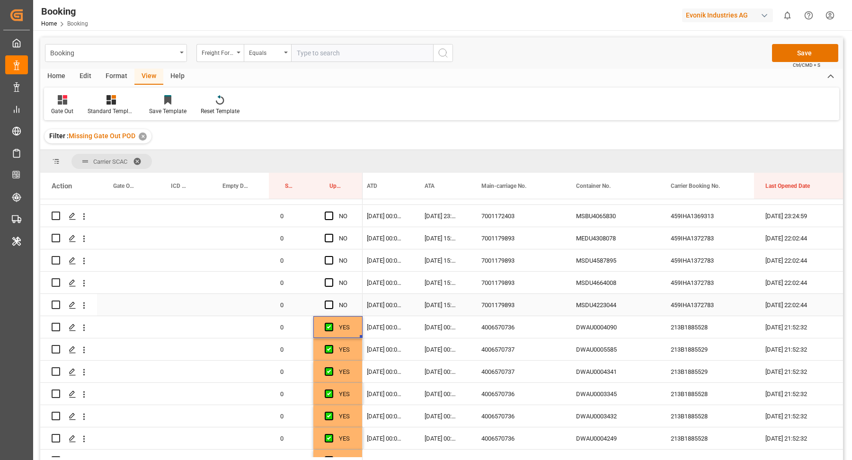
click at [512, 309] on div "7001179893" at bounding box center [517, 305] width 95 height 22
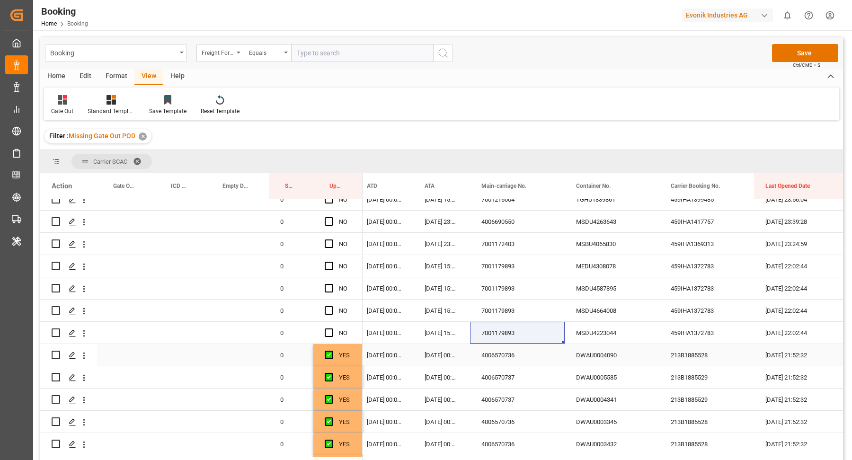
scroll to position [648, 0]
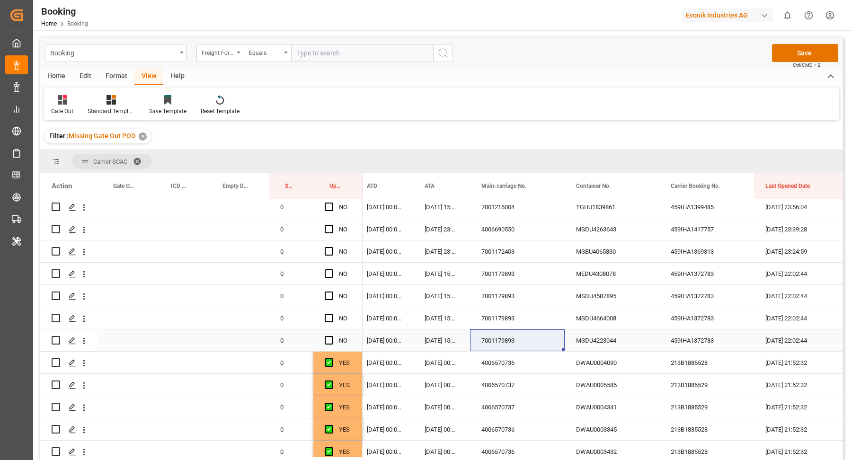
click at [627, 344] on div "MSDU4223044" at bounding box center [612, 340] width 95 height 22
click at [694, 341] on div "459IHA1372783" at bounding box center [706, 340] width 95 height 22
click at [329, 340] on span "Press SPACE to select this row." at bounding box center [329, 340] width 9 height 9
click at [332, 336] on input "Press SPACE to select this row." at bounding box center [332, 336] width 0 height 0
click at [331, 318] on span "Press SPACE to select this row." at bounding box center [329, 318] width 9 height 9
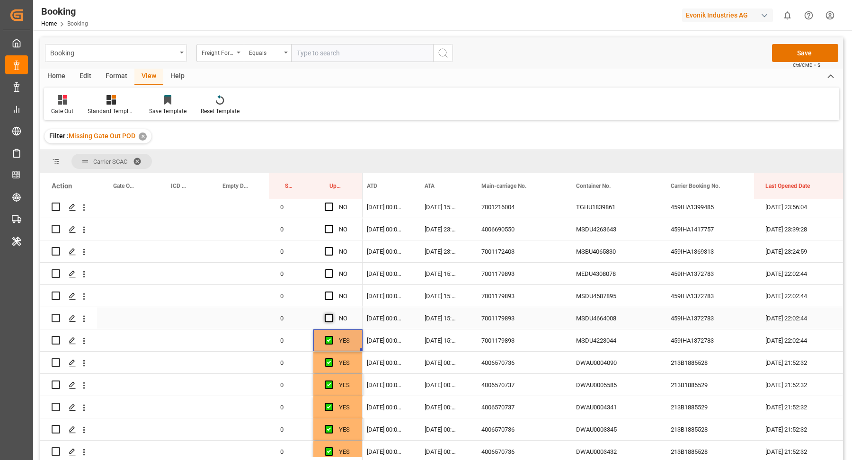
click at [332, 314] on input "Press SPACE to select this row." at bounding box center [332, 314] width 0 height 0
click at [330, 297] on span "Press SPACE to select this row." at bounding box center [329, 296] width 9 height 9
click at [332, 292] on input "Press SPACE to select this row." at bounding box center [332, 292] width 0 height 0
click at [331, 274] on span "Press SPACE to select this row." at bounding box center [329, 273] width 9 height 9
click at [332, 269] on input "Press SPACE to select this row." at bounding box center [332, 269] width 0 height 0
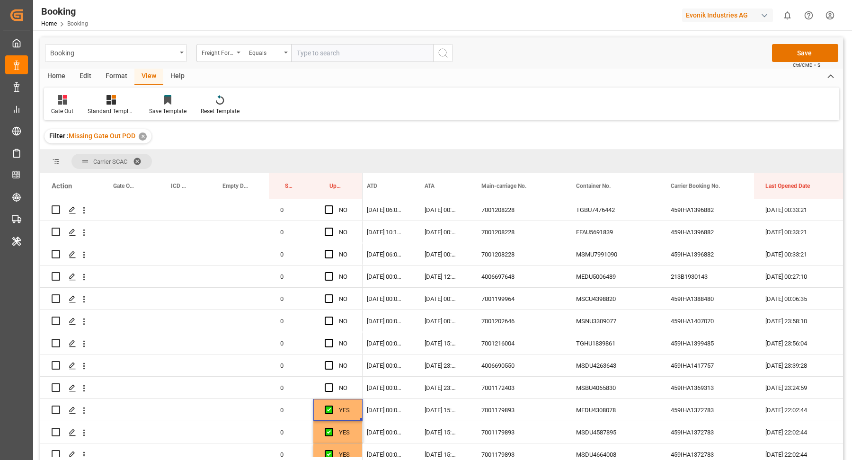
scroll to position [505, 0]
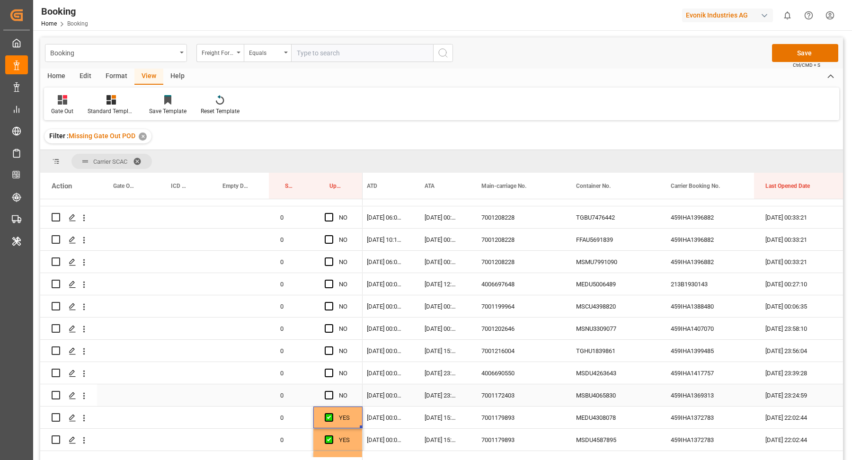
drag, startPoint x: 508, startPoint y: 396, endPoint x: 523, endPoint y: 395, distance: 15.7
click at [508, 397] on div "7001172403" at bounding box center [517, 395] width 95 height 22
click at [618, 400] on div "MSBU4065830" at bounding box center [612, 395] width 95 height 22
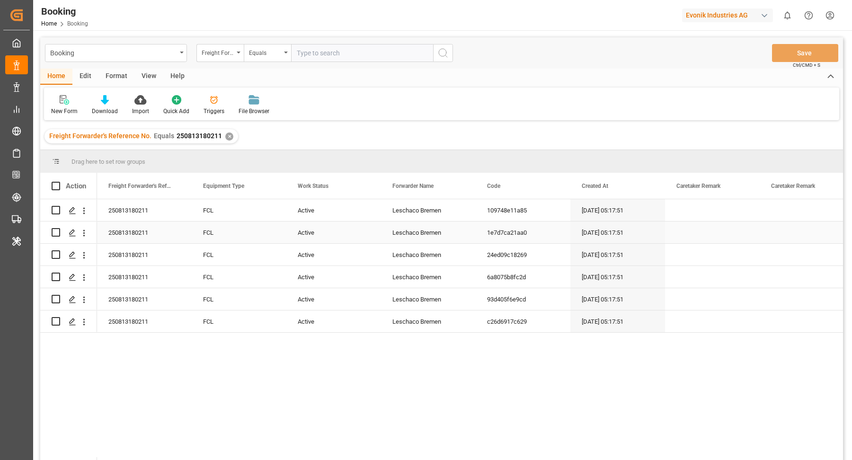
click at [150, 216] on div "250813180211" at bounding box center [144, 210] width 95 height 22
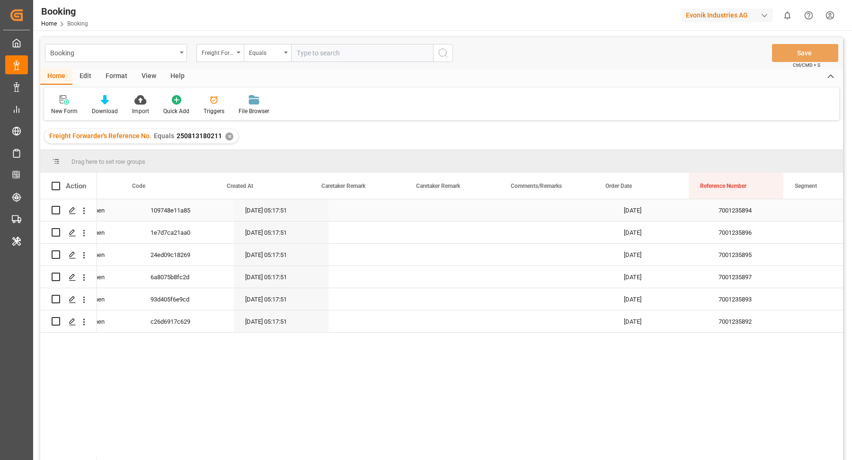
scroll to position [0, 362]
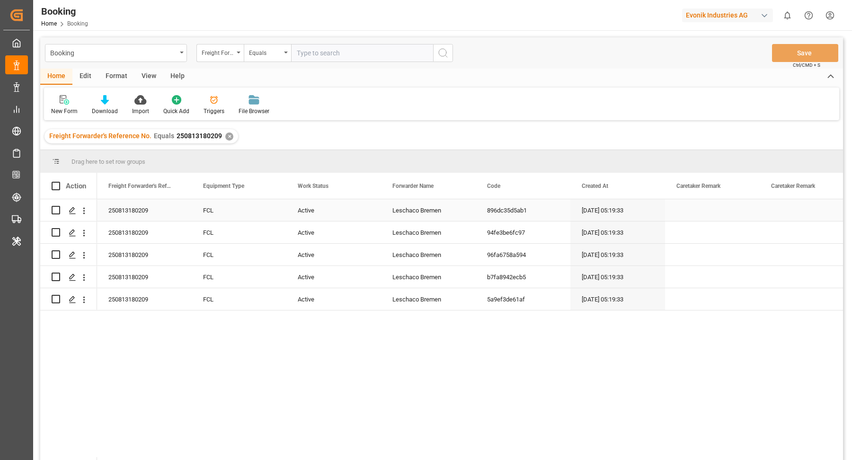
drag, startPoint x: 149, startPoint y: 217, endPoint x: 242, endPoint y: 208, distance: 94.1
click at [149, 217] on div "250813180209" at bounding box center [144, 210] width 95 height 22
click at [116, 74] on div "Format" at bounding box center [116, 77] width 36 height 16
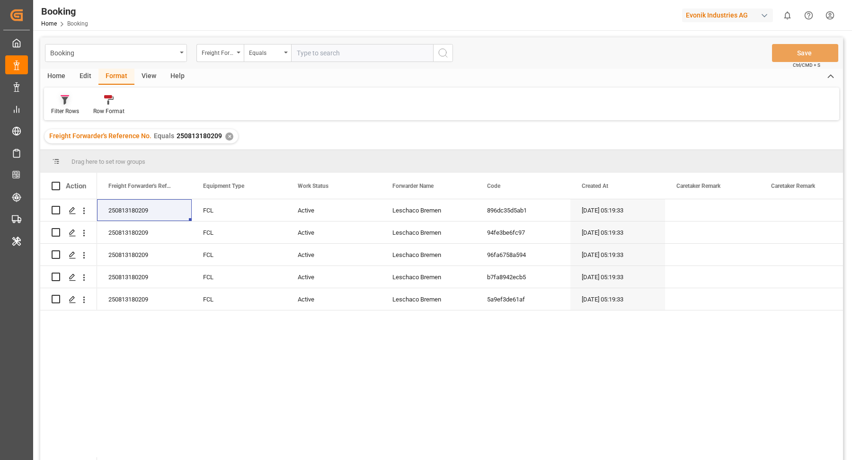
click at [63, 110] on div "Filter Rows" at bounding box center [65, 111] width 28 height 9
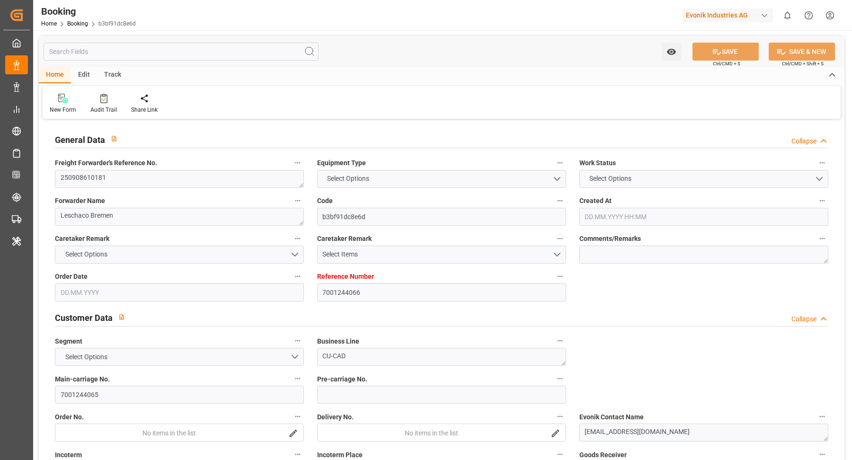
type input "7001244066"
type input "9227340"
type input "MSC"
type input "Mediterranean Shipping Company"
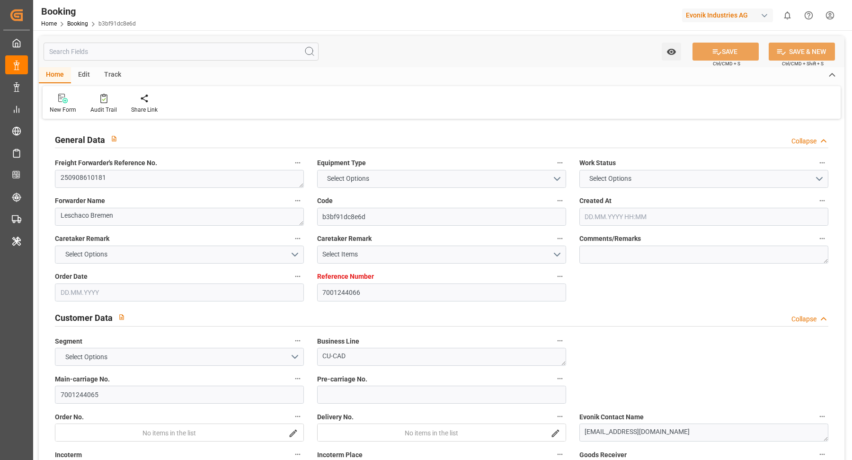
type input "BEANR"
type input "USBOS"
type input "12"
type input "0"
type input "08.08.2025 06:57"
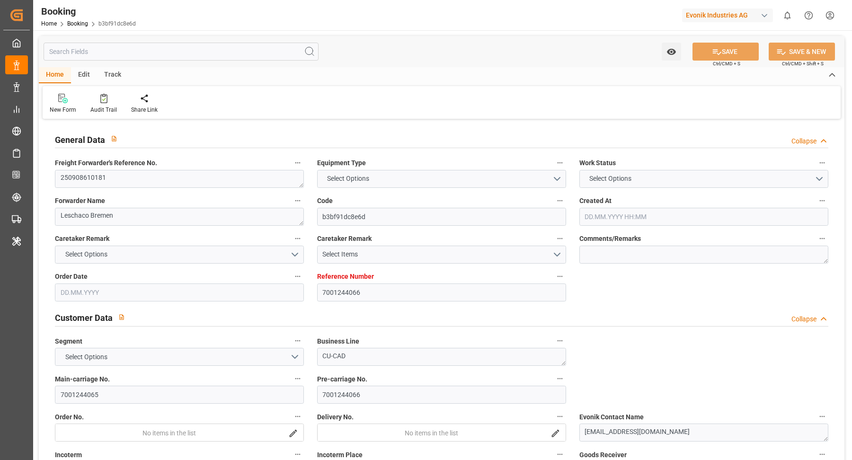
type input "08.08.2025"
type input "14.10.2025"
type input "05.09.2025"
type input "04.09.2025 00:00"
type input "11.08.2025"
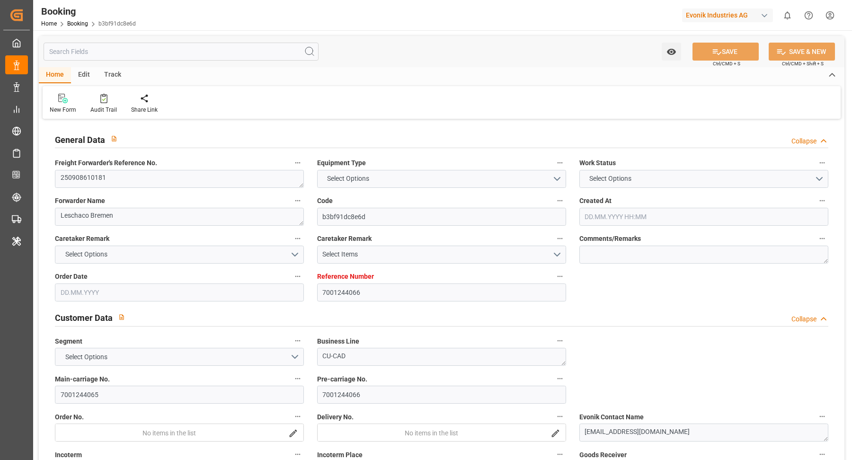
type input "01.09.2025"
type input "14.09.2025 00:00"
type input "12.09.2025 00:00"
type input "13.09.2025 00:00"
type input "10.09.2025 00:00"
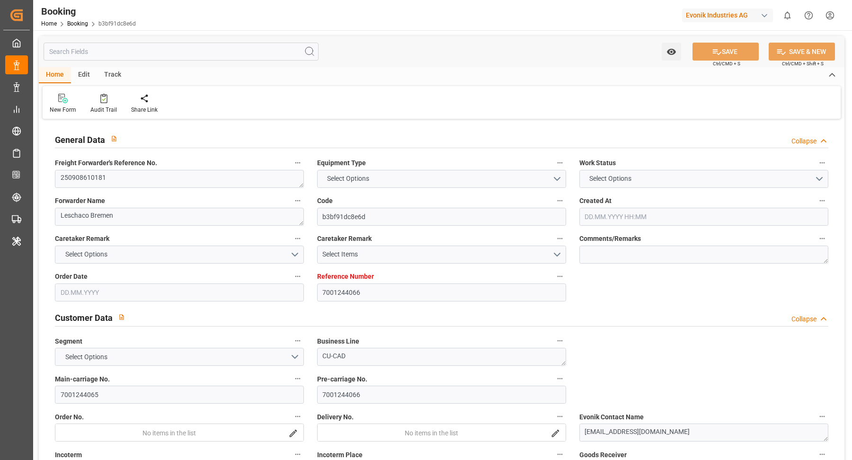
type input "25.09.2025 00:00"
type input "12.10.2025 00:00"
type input "25.09.2025 00:00"
type input "11.08.2025"
type input "26.09.2025 10:33"
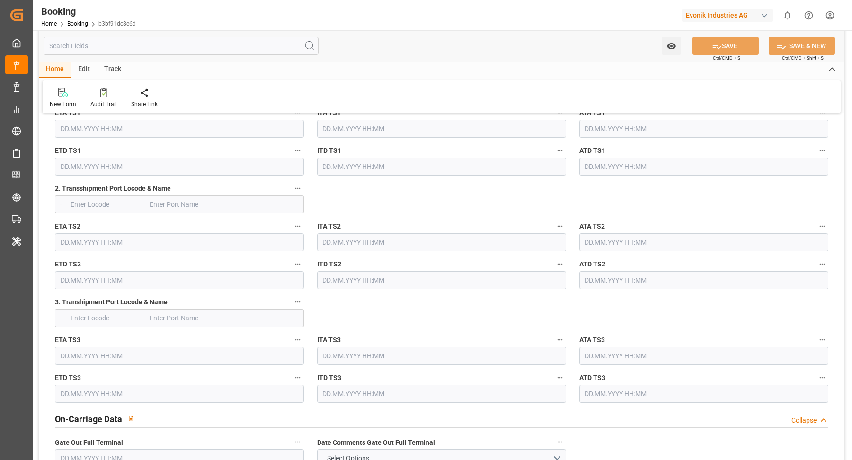
scroll to position [1362, 0]
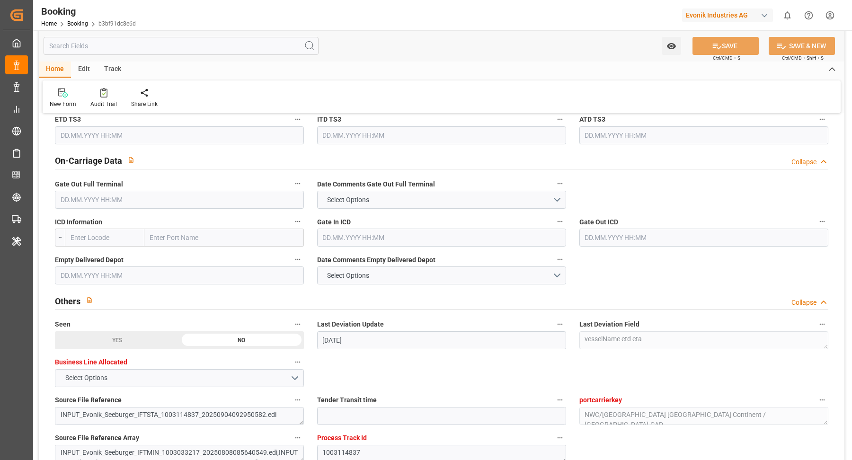
click at [97, 192] on input "text" at bounding box center [179, 200] width 249 height 18
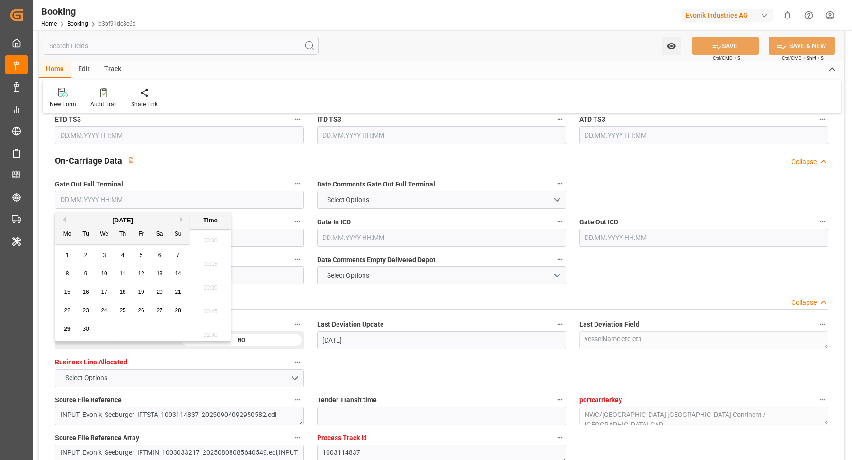
scroll to position [1399, 0]
click at [138, 312] on span "26" at bounding box center [141, 310] width 6 height 7
type input "26.09.2025 00:00"
click at [627, 240] on input "text" at bounding box center [703, 238] width 249 height 18
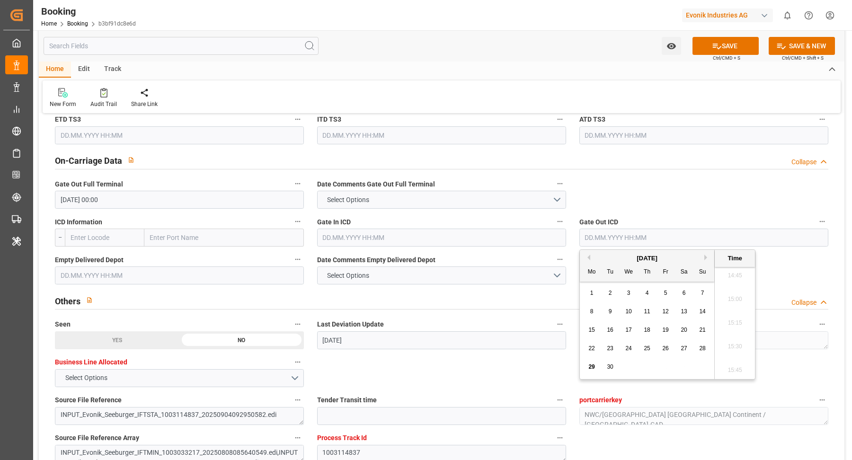
click at [665, 351] on span "26" at bounding box center [665, 348] width 6 height 7
type input "26.09.2025 00:00"
click at [673, 212] on div "Gate Out ICD 26.09.2025 00:00" at bounding box center [704, 231] width 262 height 38
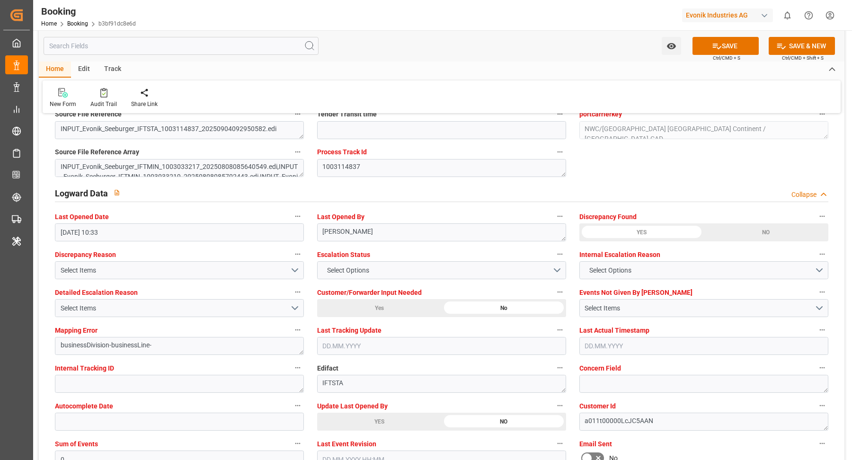
scroll to position [1846, 0]
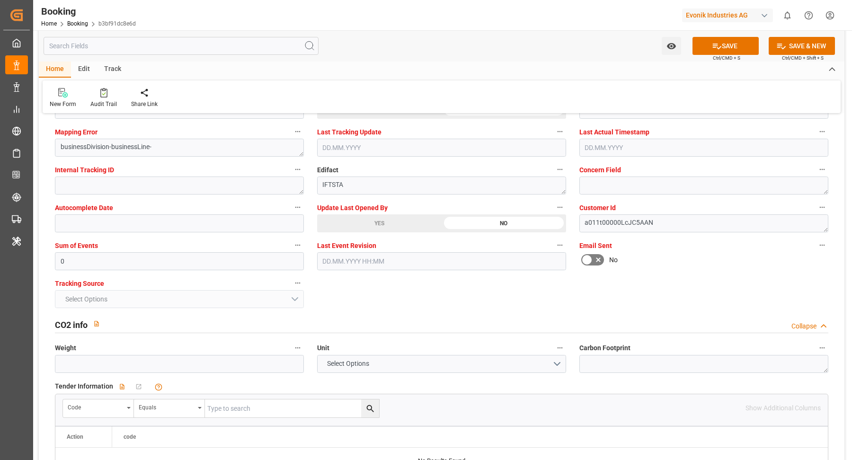
click at [378, 227] on div "YES" at bounding box center [379, 223] width 124 height 18
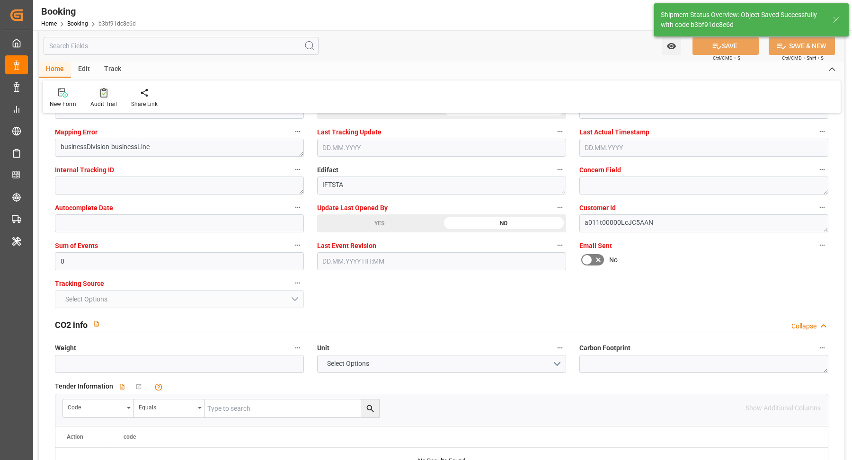
type input "29.09.2025 09:53"
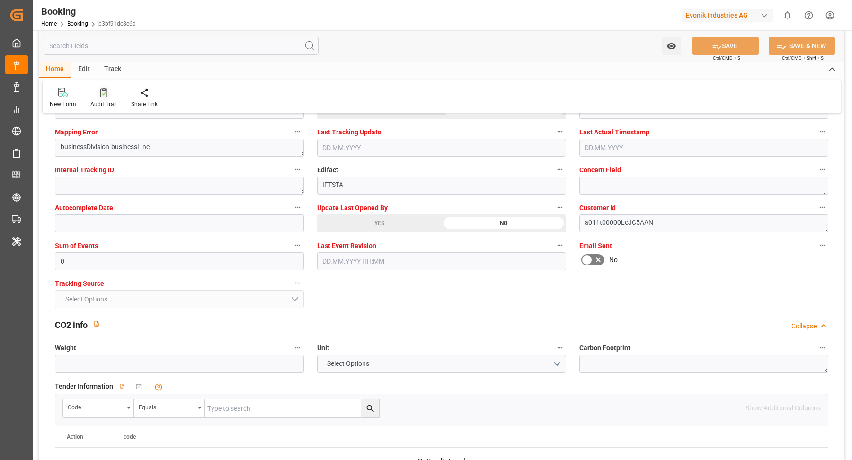
click at [99, 98] on div "Audit Trail" at bounding box center [103, 98] width 41 height 21
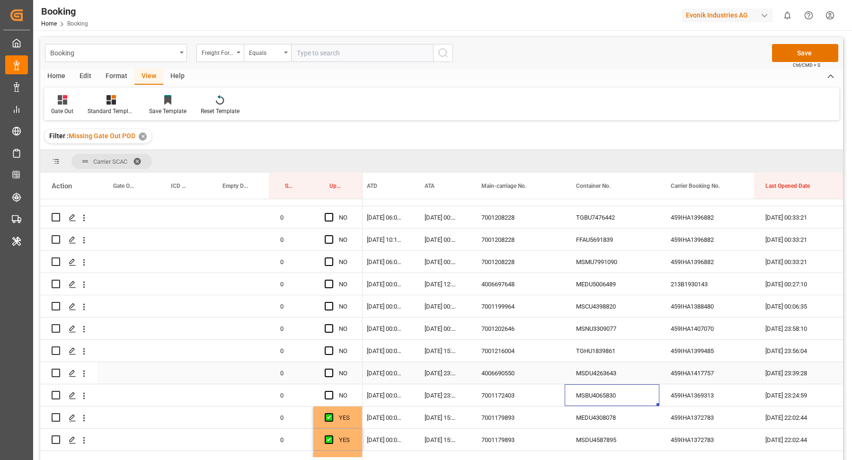
scroll to position [497, 0]
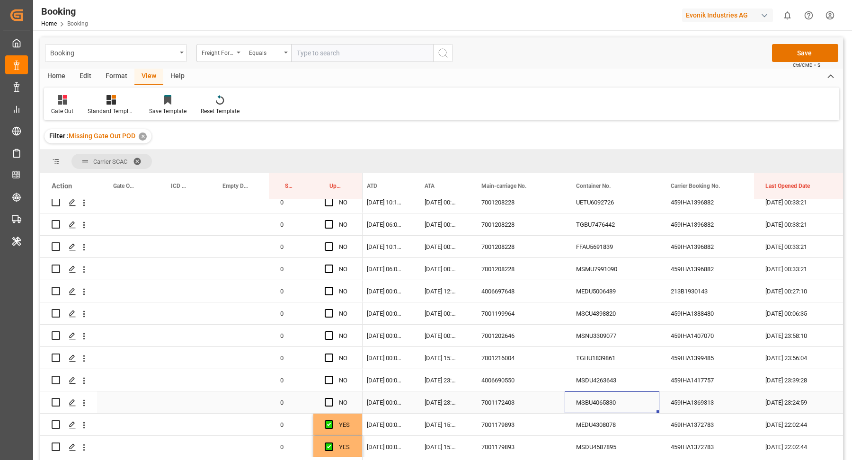
click at [327, 406] on span "Press SPACE to select this row." at bounding box center [329, 402] width 9 height 9
click at [332, 398] on input "Press SPACE to select this row." at bounding box center [332, 398] width 0 height 0
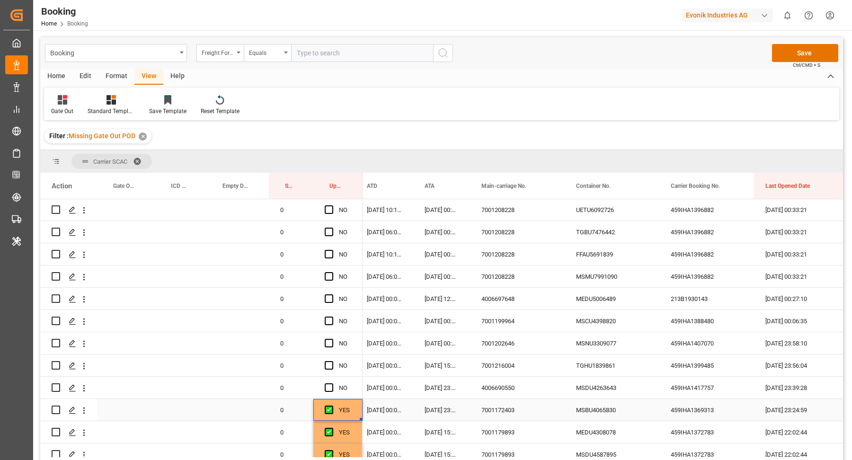
scroll to position [482, 0]
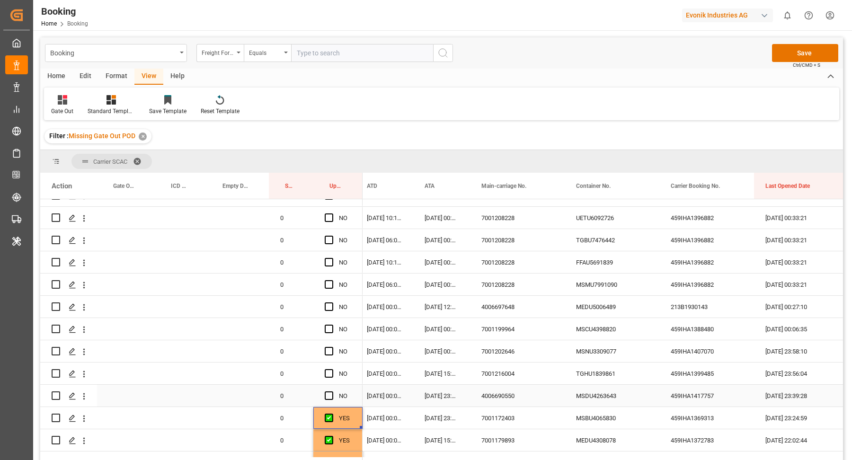
drag, startPoint x: 507, startPoint y: 400, endPoint x: 566, endPoint y: 401, distance: 59.6
click at [507, 400] on div "4006690550" at bounding box center [517, 396] width 95 height 22
click at [616, 402] on div "MSDU4263643" at bounding box center [612, 396] width 95 height 22
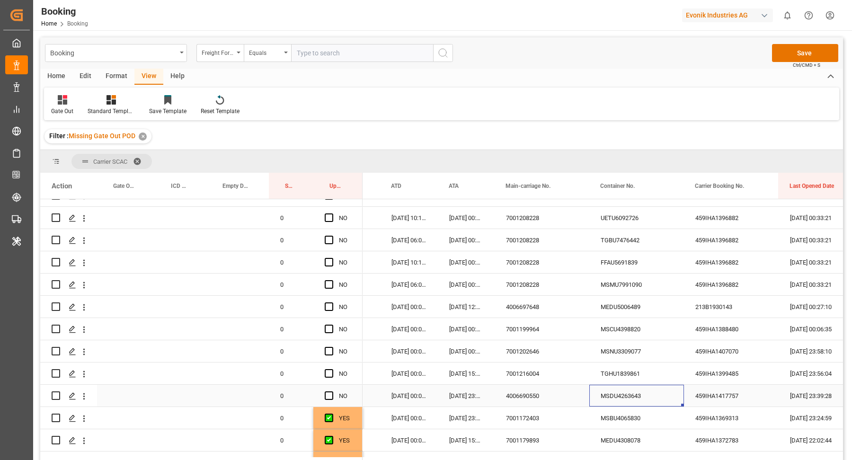
scroll to position [0, 81]
click at [333, 397] on div "Press SPACE to select this row." at bounding box center [332, 396] width 14 height 22
click at [331, 397] on span "Press SPACE to select this row." at bounding box center [329, 395] width 9 height 9
click at [332, 391] on input "Press SPACE to select this row." at bounding box center [332, 391] width 0 height 0
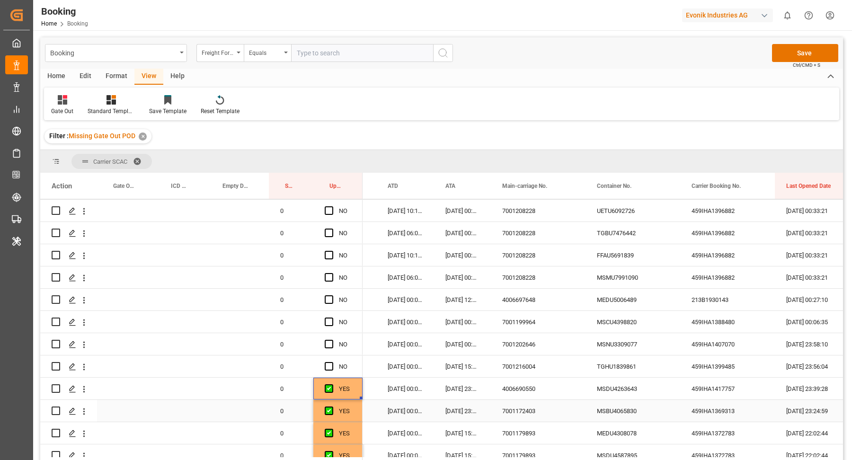
scroll to position [475, 0]
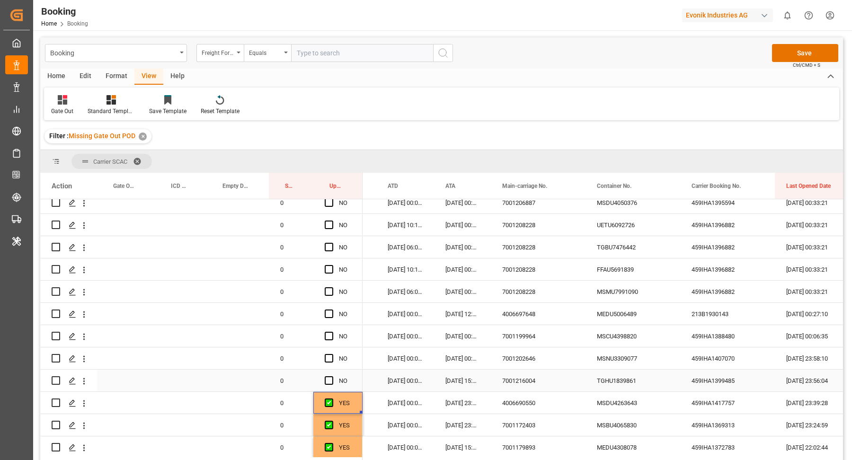
click at [521, 380] on div "7001216004" at bounding box center [538, 381] width 95 height 22
click at [624, 375] on div "TGHU1839861" at bounding box center [632, 381] width 95 height 22
click at [329, 381] on span "Press SPACE to select this row." at bounding box center [329, 380] width 9 height 9
click at [332, 376] on input "Press SPACE to select this row." at bounding box center [332, 376] width 0 height 0
click at [638, 338] on div "MSCU4398820" at bounding box center [632, 336] width 95 height 22
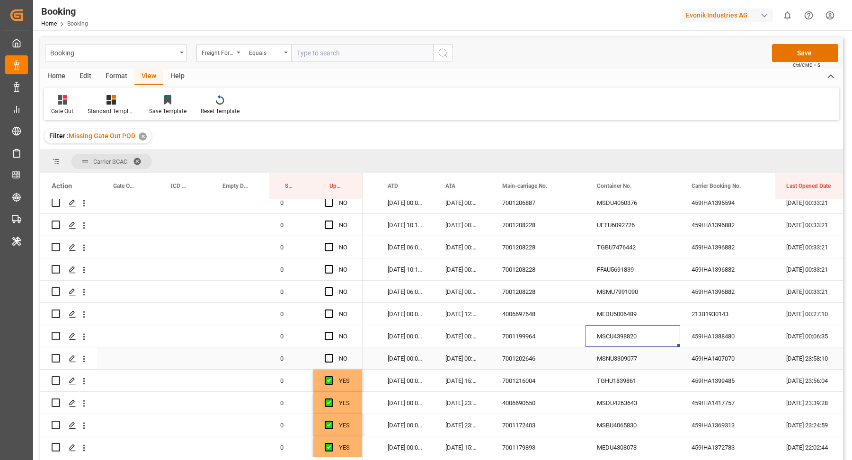
click at [616, 352] on div "MSNU3309077" at bounding box center [632, 358] width 95 height 22
click at [537, 353] on div "7001202646" at bounding box center [538, 358] width 95 height 22
click at [629, 357] on div "MSNU3309077" at bounding box center [632, 358] width 95 height 22
click at [332, 359] on span "Press SPACE to select this row." at bounding box center [329, 358] width 9 height 9
click at [332, 354] on input "Press SPACE to select this row." at bounding box center [332, 354] width 0 height 0
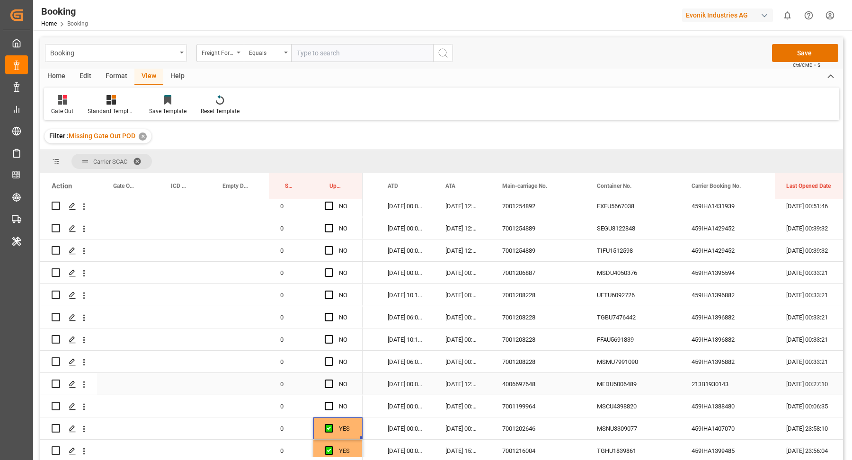
scroll to position [389, 0]
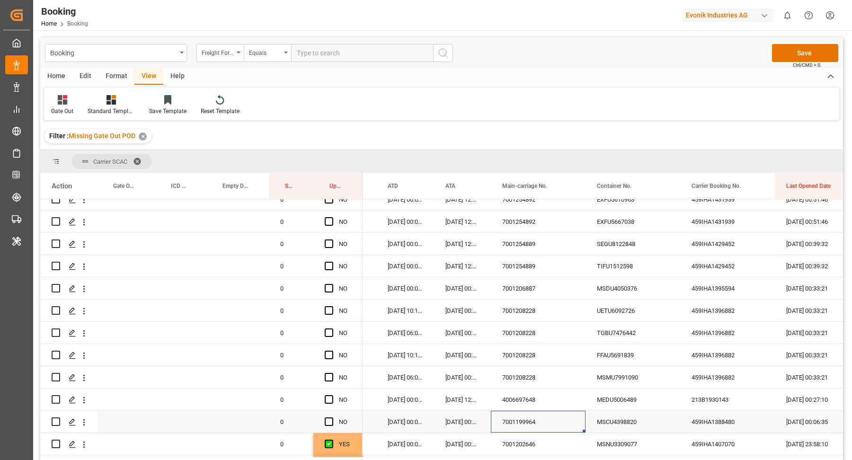
click at [522, 421] on div "7001199964" at bounding box center [538, 422] width 95 height 22
click at [615, 417] on div "MSCU4398820" at bounding box center [632, 422] width 95 height 22
click at [332, 417] on span "Press SPACE to select this row." at bounding box center [329, 421] width 9 height 9
click at [332, 417] on input "Press SPACE to select this row." at bounding box center [332, 417] width 0 height 0
drag, startPoint x: 511, startPoint y: 401, endPoint x: 564, endPoint y: 400, distance: 52.5
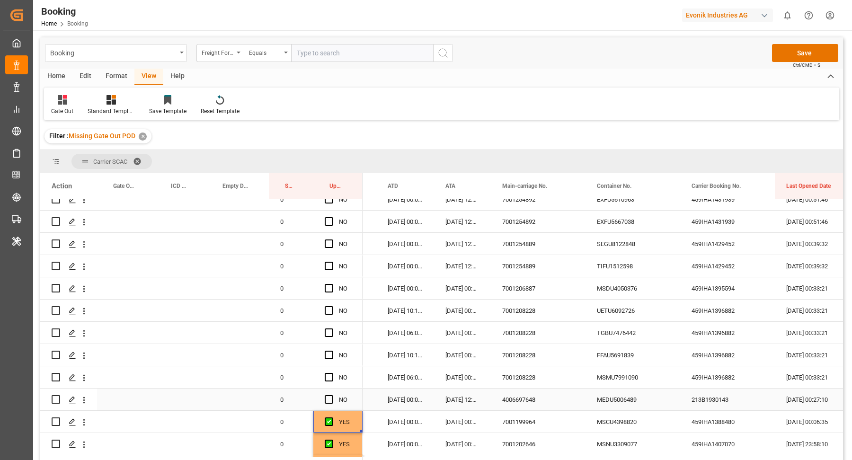
click at [512, 401] on div "4006697648" at bounding box center [538, 400] width 95 height 22
click at [604, 399] on div "MEDU5006489" at bounding box center [632, 400] width 95 height 22
click at [330, 399] on span "Press SPACE to select this row." at bounding box center [329, 399] width 9 height 9
click at [332, 395] on input "Press SPACE to select this row." at bounding box center [332, 395] width 0 height 0
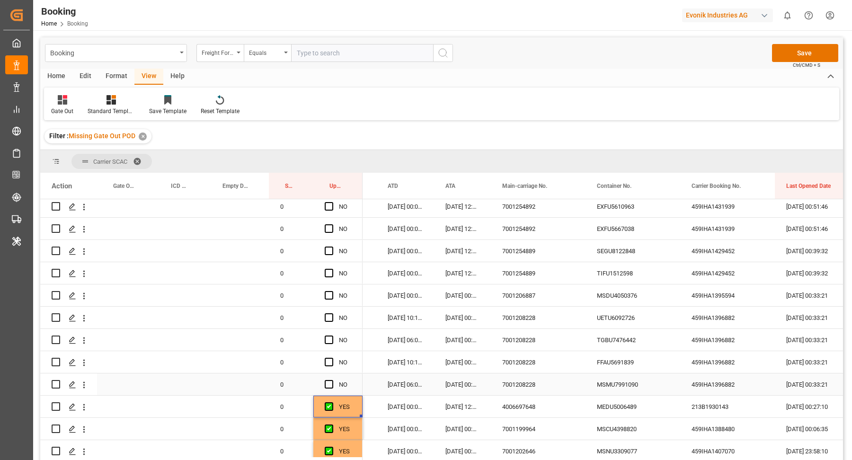
click at [525, 385] on div "7001208228" at bounding box center [538, 384] width 95 height 22
click at [633, 392] on div "MSMU7991090" at bounding box center [632, 384] width 95 height 22
click at [718, 388] on div "459IHA1396882" at bounding box center [727, 384] width 95 height 22
click at [332, 317] on span "Press SPACE to select this row." at bounding box center [329, 317] width 9 height 9
click at [332, 313] on input "Press SPACE to select this row." at bounding box center [332, 313] width 0 height 0
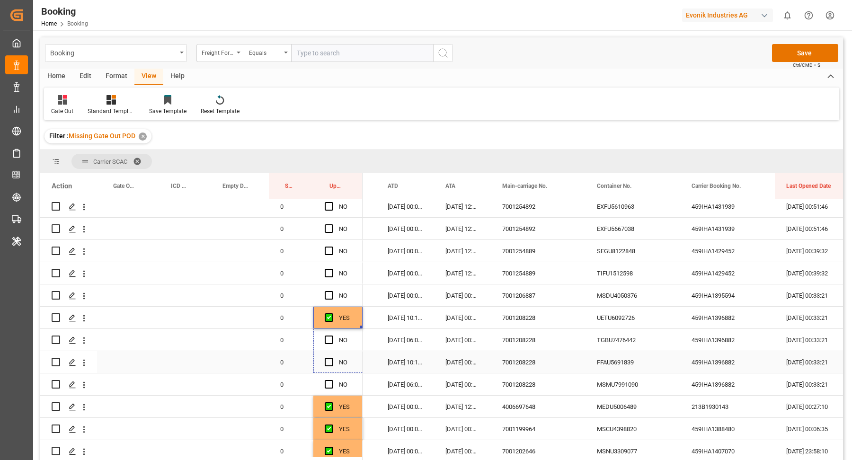
drag, startPoint x: 362, startPoint y: 326, endPoint x: 362, endPoint y: 394, distance: 67.7
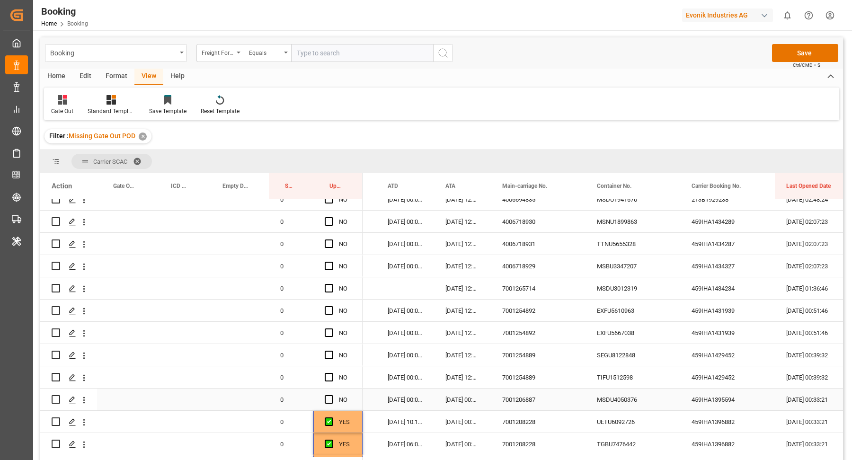
drag, startPoint x: 522, startPoint y: 394, endPoint x: 556, endPoint y: 394, distance: 34.1
click at [522, 394] on div "7001206887" at bounding box center [538, 400] width 95 height 22
click at [657, 399] on div "MSDU4050376" at bounding box center [632, 400] width 95 height 22
click at [326, 400] on span "Press SPACE to select this row." at bounding box center [329, 399] width 9 height 9
click at [332, 395] on input "Press SPACE to select this row." at bounding box center [332, 395] width 0 height 0
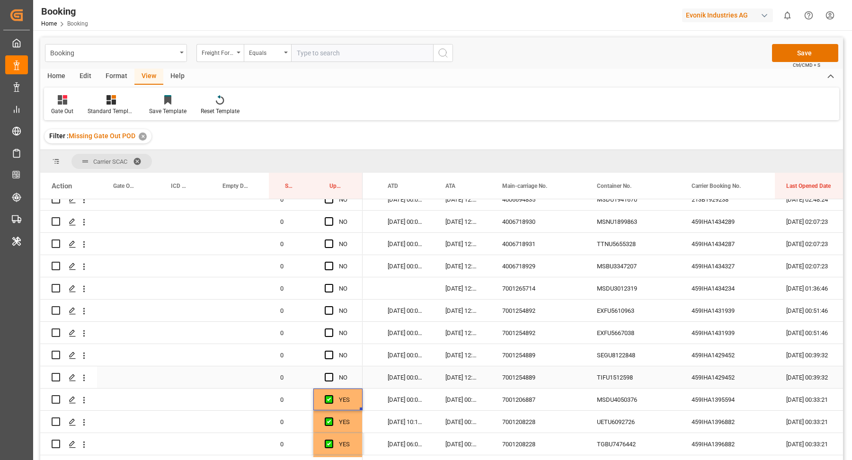
drag, startPoint x: 528, startPoint y: 372, endPoint x: 602, endPoint y: 374, distance: 74.3
click at [528, 372] on div "7001254889" at bounding box center [538, 377] width 95 height 22
click at [626, 377] on div "TIFU1512598" at bounding box center [632, 377] width 95 height 22
click at [731, 376] on div "459IHA1429452" at bounding box center [727, 377] width 95 height 22
click at [85, 377] on icon "open menu" at bounding box center [84, 378] width 10 height 10
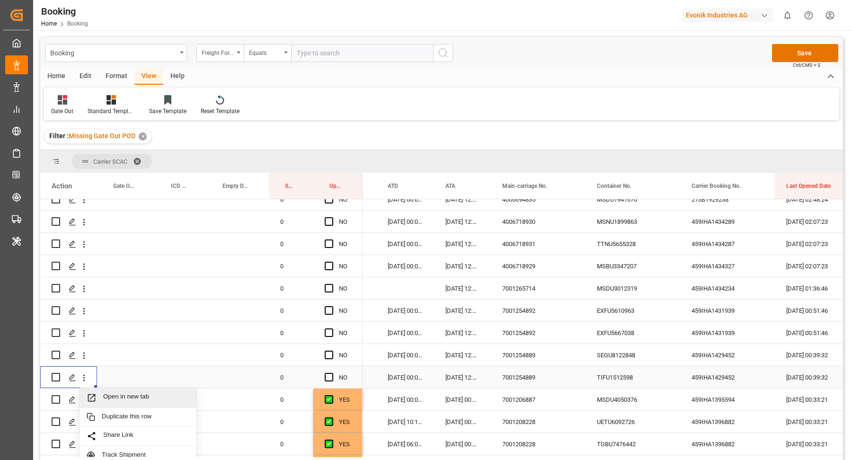
click at [125, 394] on span "Open in new tab" at bounding box center [146, 398] width 86 height 10
click at [83, 354] on icon "open menu" at bounding box center [84, 355] width 2 height 7
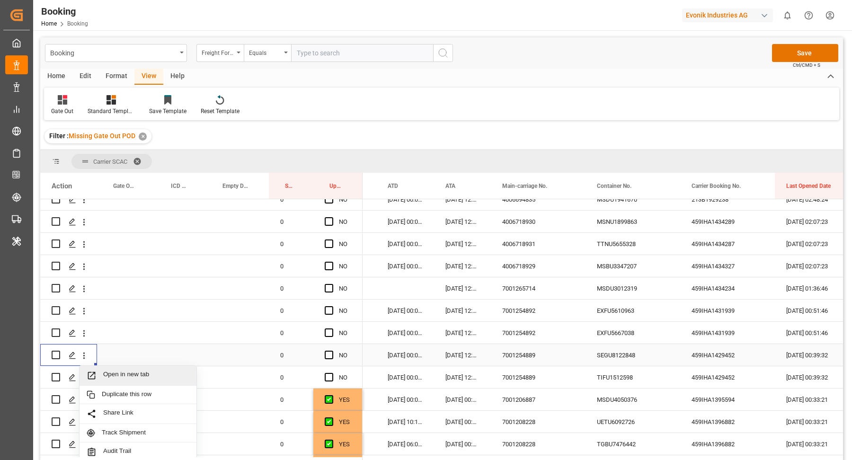
click at [148, 377] on span "Open in new tab" at bounding box center [146, 376] width 86 height 10
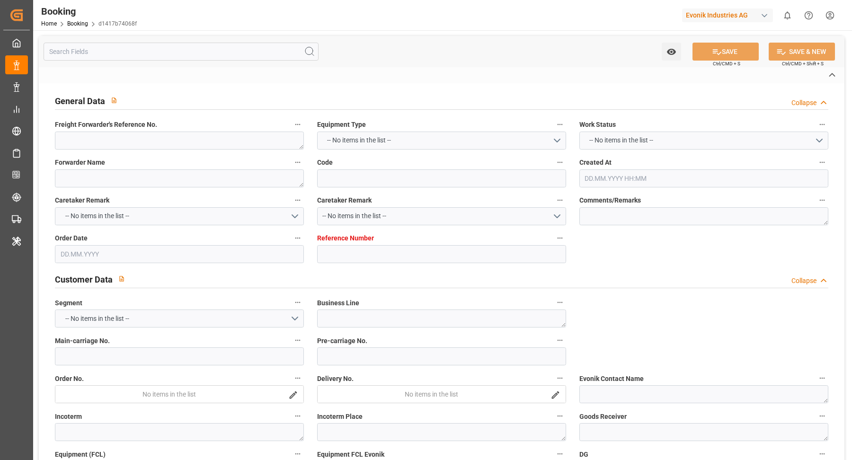
type textarea "250907812475"
type textarea "Leschaco Bremen"
type input "d1417b74068f"
type input "7001254891"
type textarea "AT-CL"
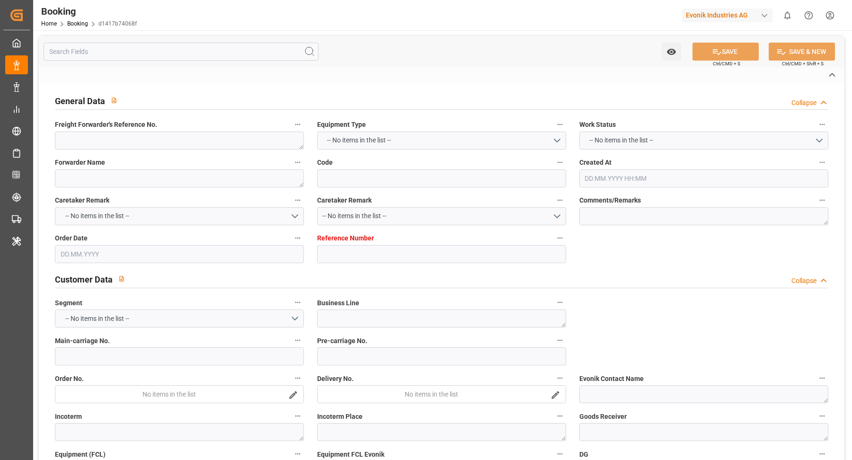
type input "7001254889"
type textarea "[EMAIL_ADDRESS][PERSON_NAME][DOMAIN_NAME]"
type textarea "CIP"
type textarea "PORT MOBILE AL"
type textarea "8"
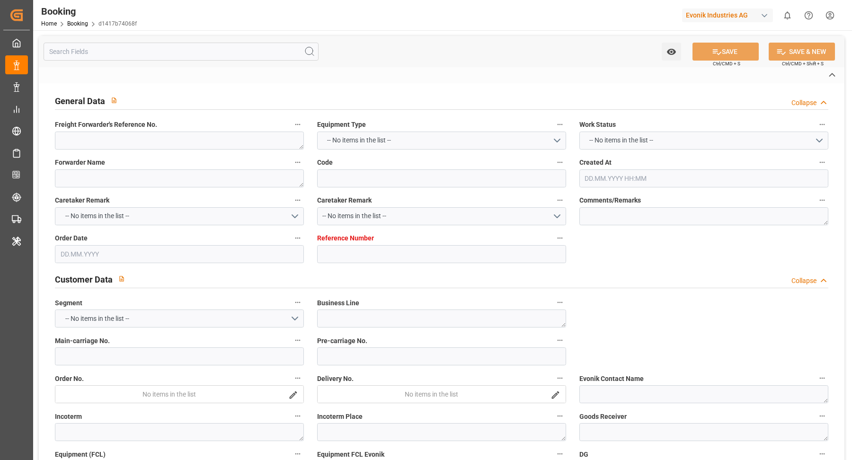
type textarea "Herne"
type textarea "TIFU1512598"
type input "MSC [PERSON_NAME]"
type input "[PERSON_NAME]"
type input "MSCU"
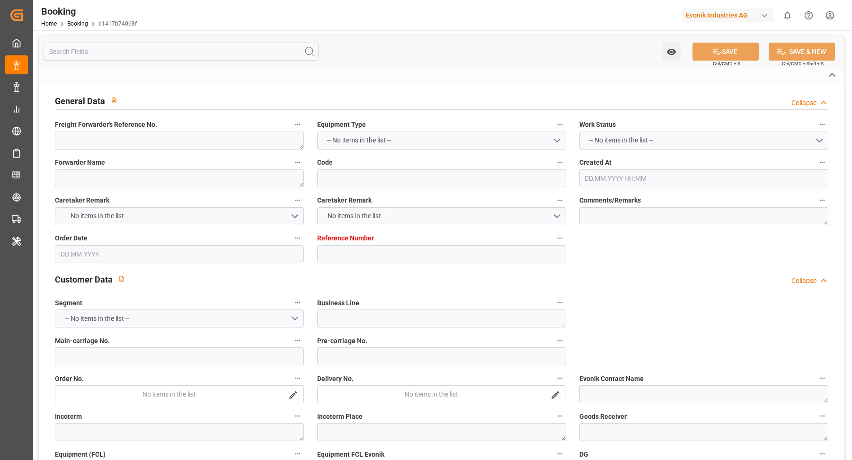
type textarea "459IHA1429452"
type input "[GEOGRAPHIC_DATA]"
type input "Mobile"
type textarea "eta"
type textarea "INPUT_Evonik_Seeburger_IFTMIN_1003126006_20250908212029857.edi"
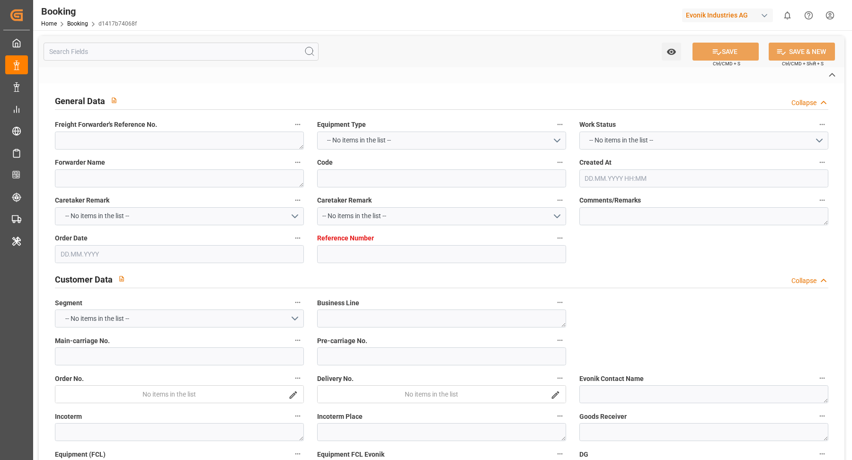
type textarea "NWC/[GEOGRAPHIC_DATA] [GEOGRAPHIC_DATA] Continent / [GEOGRAPHIC_DATA]-CL"
type textarea "INPUT_Evonik_Seeburger_IFTMIN_1003075189_20250821131705944.edi,INPUT_Evonik_See…"
type textarea "1003126006"
type textarea "Logward System"
type textarea "businessDivision-businessLine-"
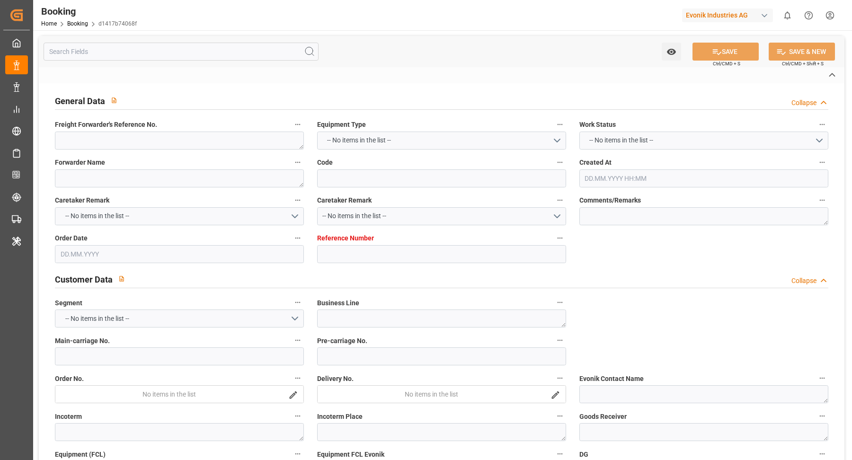
type textarea "IFTSTA"
type textarea "a011t00000LcJC5AAN"
type textarea "No"
type input "[GEOGRAPHIC_DATA]"
type input "MOBILE"
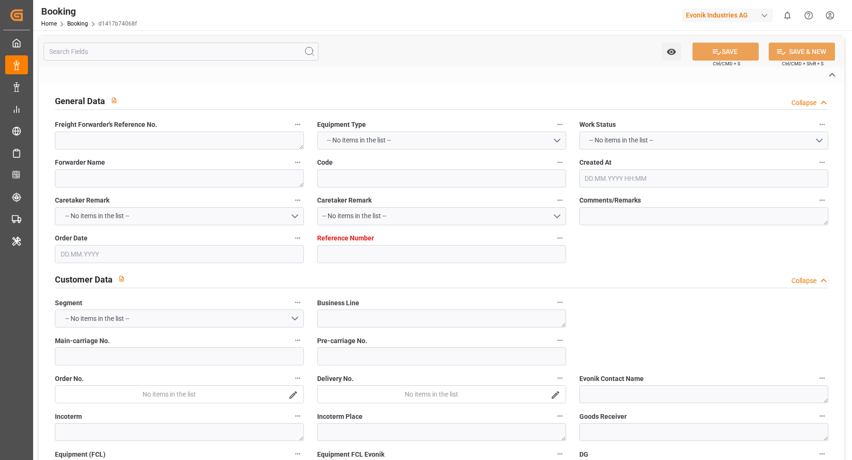
type input "NH537A"
type input "VESSEL"
type input "TRUCK"
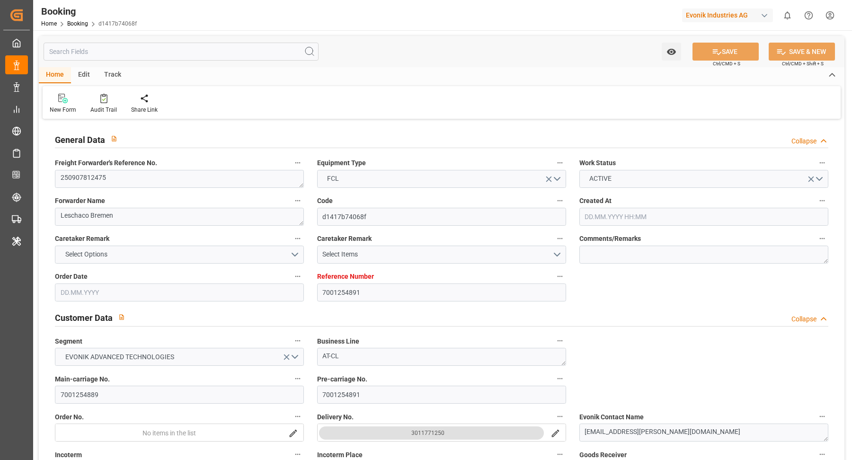
type input "7001254891"
type input "9254848"
type input "9535163"
type input "MSC"
type input "Mediterranean Shipping Company"
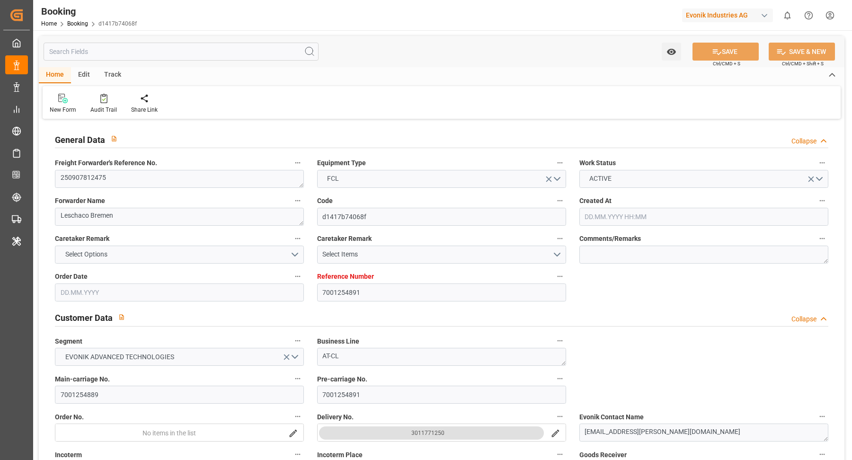
type input "NLRTM"
type input "USMOB"
type input "4"
type input "0"
type input "NLRTM"
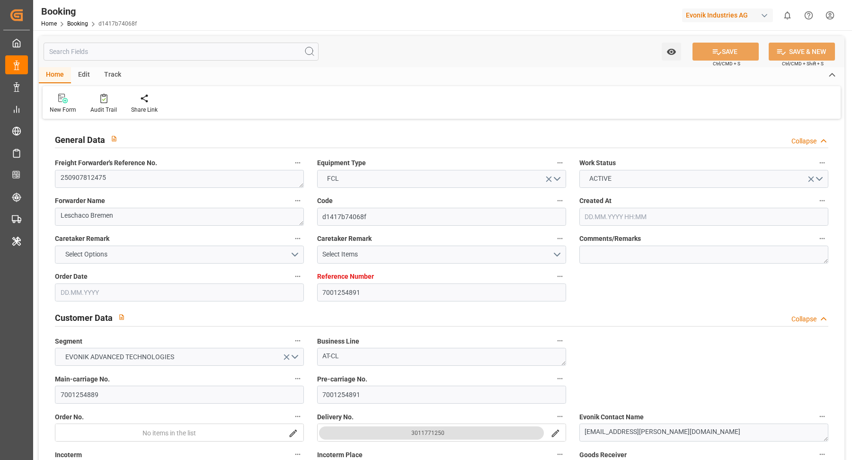
type input "USMOB"
type input "[DATE] 11:18"
type input "[DATE]"
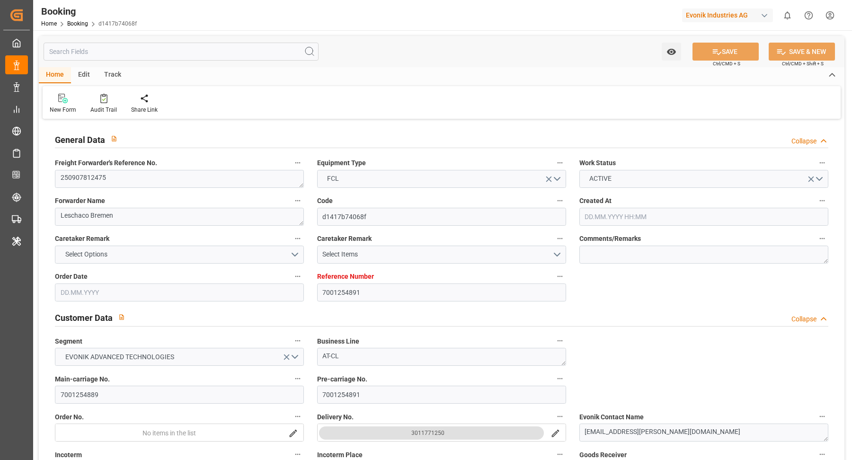
type input "[DATE] 00:00"
type input "[DATE]"
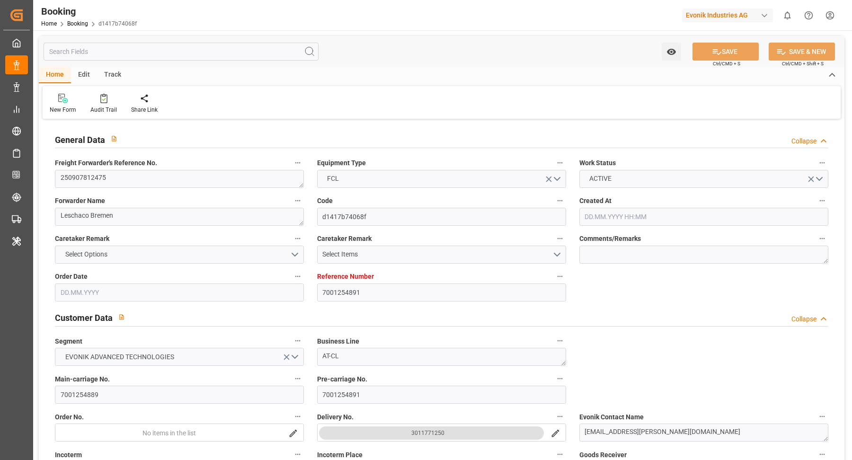
type input "[DATE] 12:00"
type input "[DATE] 00:00"
type input "[DATE] 12:00"
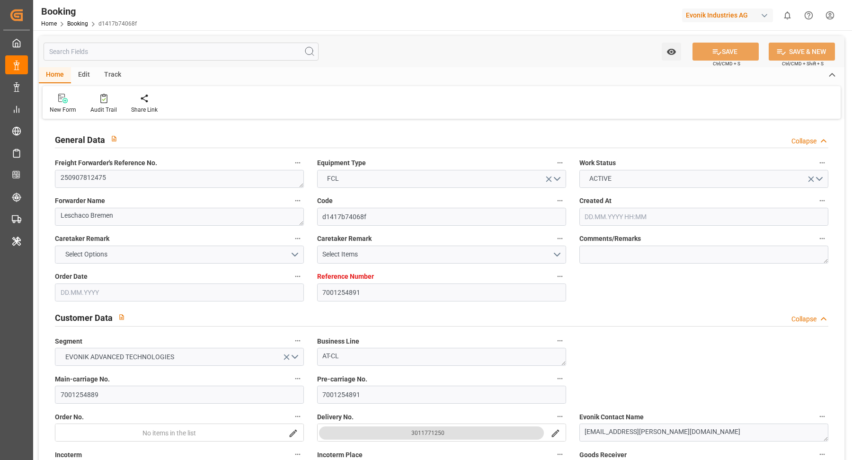
type input "[DATE] 00:00"
type input "[DATE] 12:00"
type input "[DATE]"
type input "[DATE] 00:39"
type input "[DATE]"
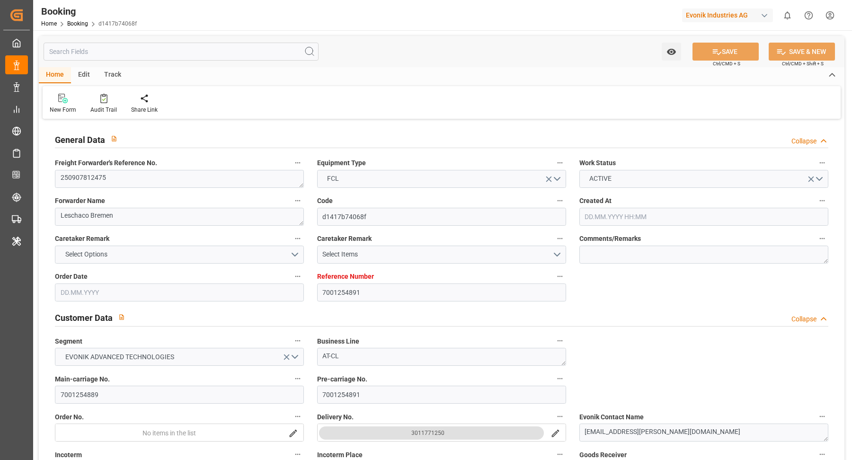
type input "[DATE] 00:02"
type input "[DATE] 00:01"
type input "[DATE] 10:00"
type input "[DATE] 01:41"
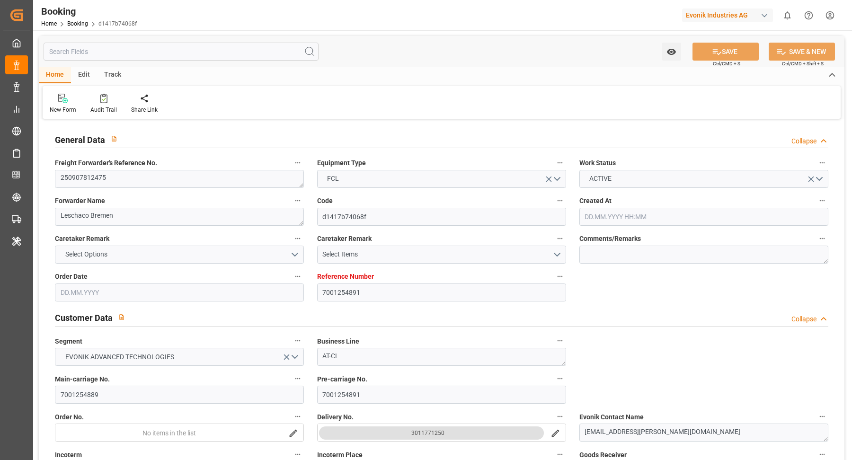
type input "[DATE] 12:00"
type input "[DATE] 02:57"
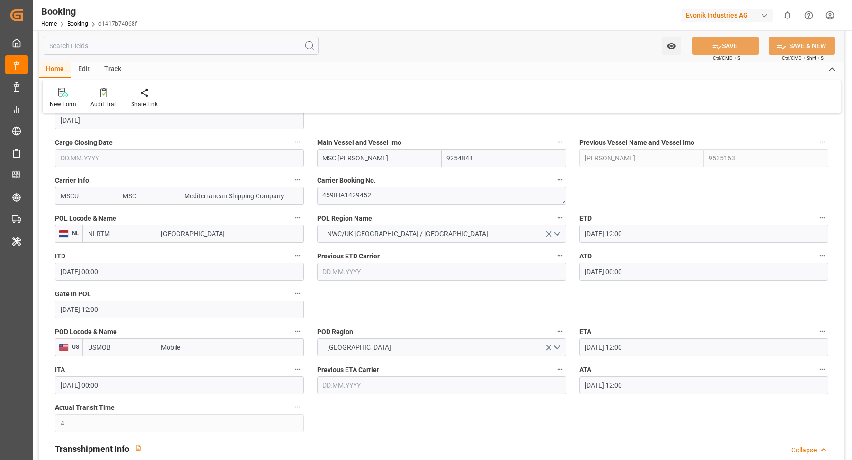
scroll to position [737, 0]
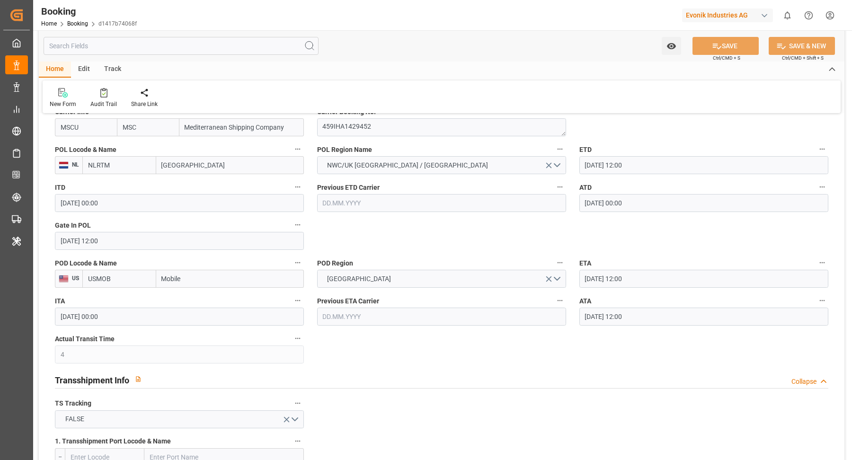
click at [686, 318] on input "[DATE] 12:00" at bounding box center [703, 317] width 249 height 18
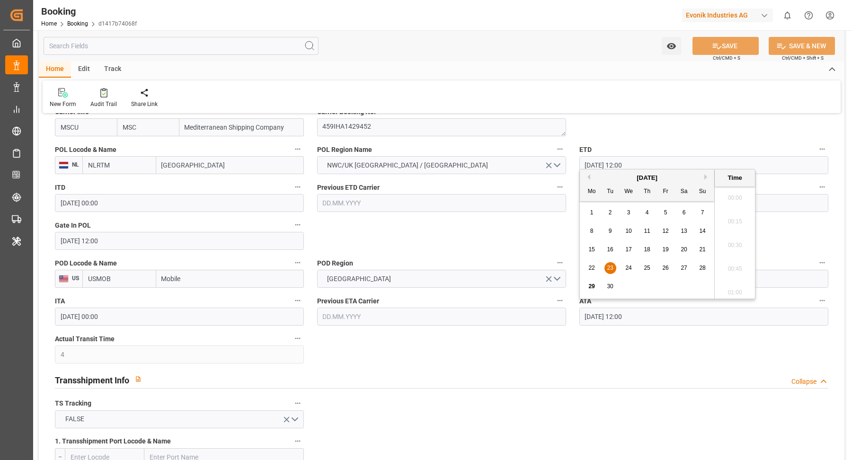
scroll to position [1091, 0]
click at [823, 297] on icon "button" at bounding box center [822, 301] width 8 height 8
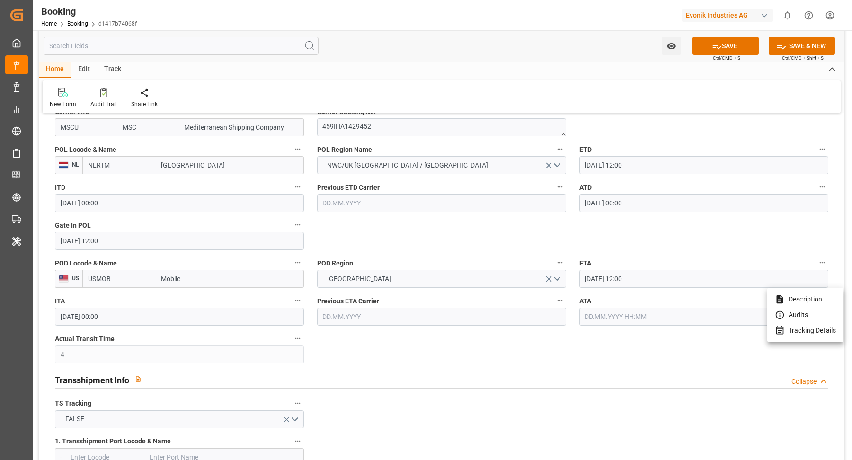
drag, startPoint x: 810, startPoint y: 327, endPoint x: 760, endPoint y: 297, distance: 58.4
click at [810, 327] on li "Tracking Details" at bounding box center [805, 331] width 76 height 16
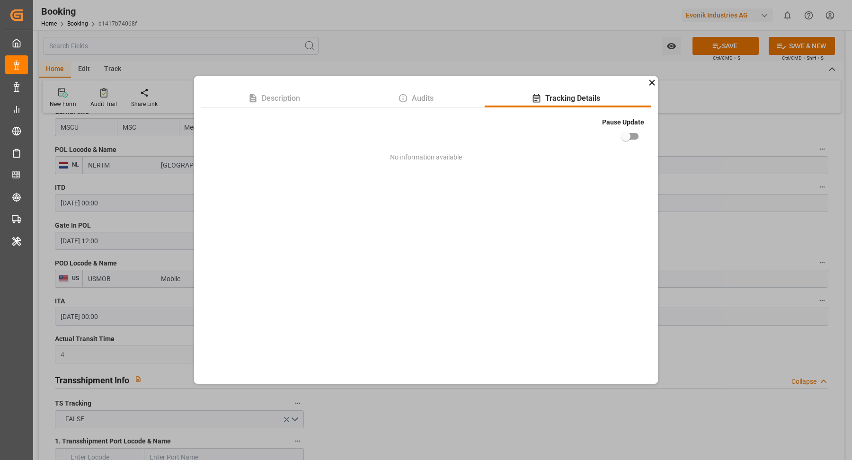
click at [628, 134] on input "checkbox" at bounding box center [626, 136] width 54 height 18
checkbox input "true"
click at [718, 181] on div "Description Audits Tracking Details Pause Update No information available" at bounding box center [426, 230] width 852 height 460
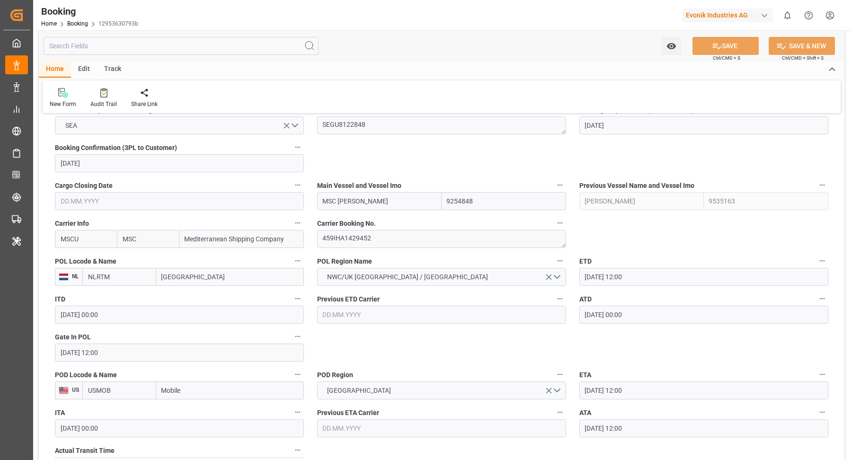
scroll to position [772, 0]
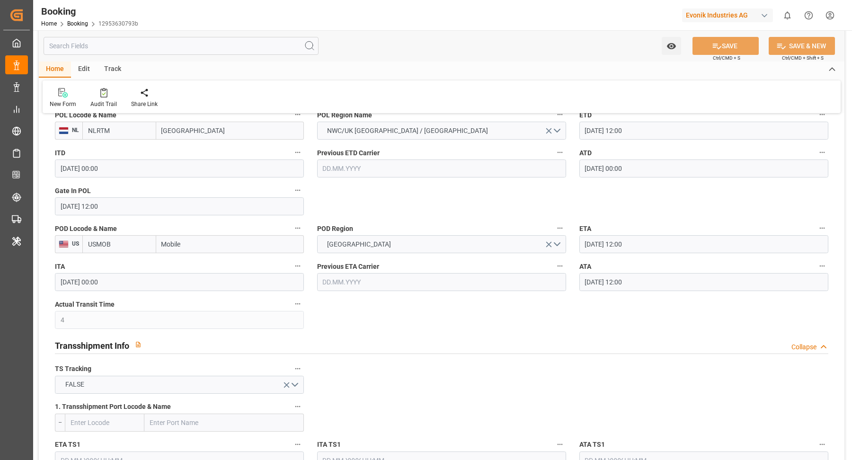
click at [671, 283] on input "[DATE] 12:00" at bounding box center [703, 282] width 249 height 18
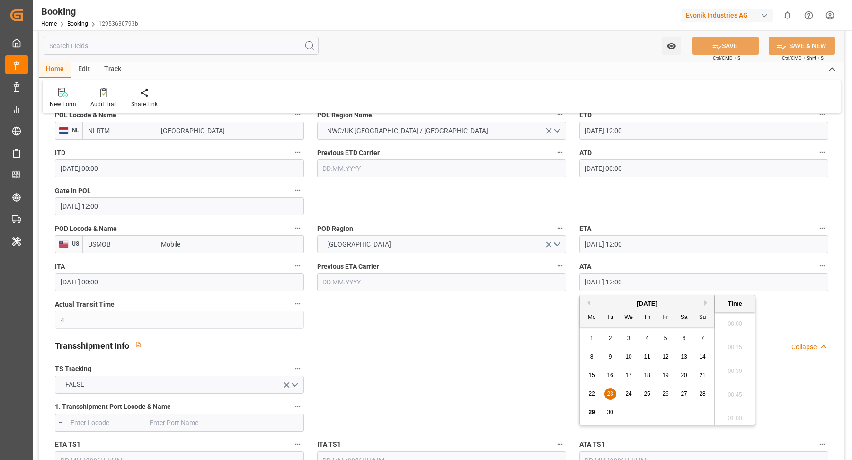
scroll to position [1091, 0]
click at [757, 266] on icon "button" at bounding box center [822, 266] width 8 height 8
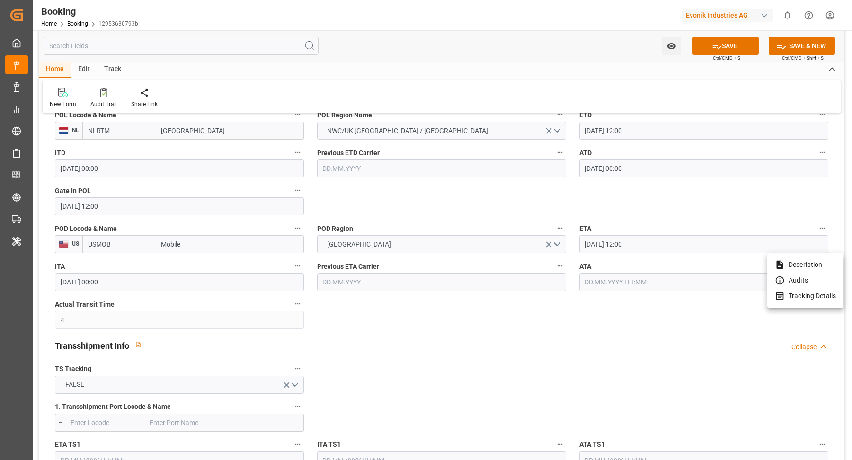
drag, startPoint x: 802, startPoint y: 299, endPoint x: 792, endPoint y: 292, distance: 11.6
click at [757, 299] on li "Tracking Details" at bounding box center [805, 296] width 76 height 16
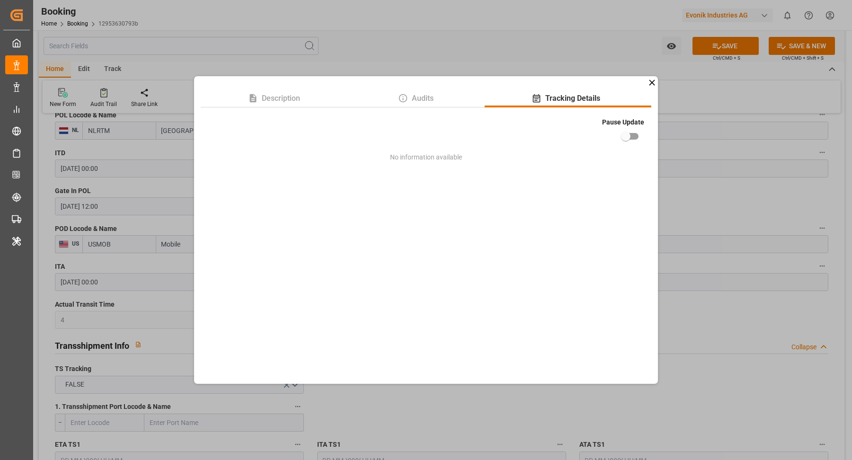
click at [628, 141] on input "checkbox" at bounding box center [626, 136] width 54 height 18
checkbox input "true"
click at [731, 159] on div "Description Audits Tracking Details Pause Update No information available" at bounding box center [426, 230] width 852 height 460
